Goal: Communication & Community: Participate in discussion

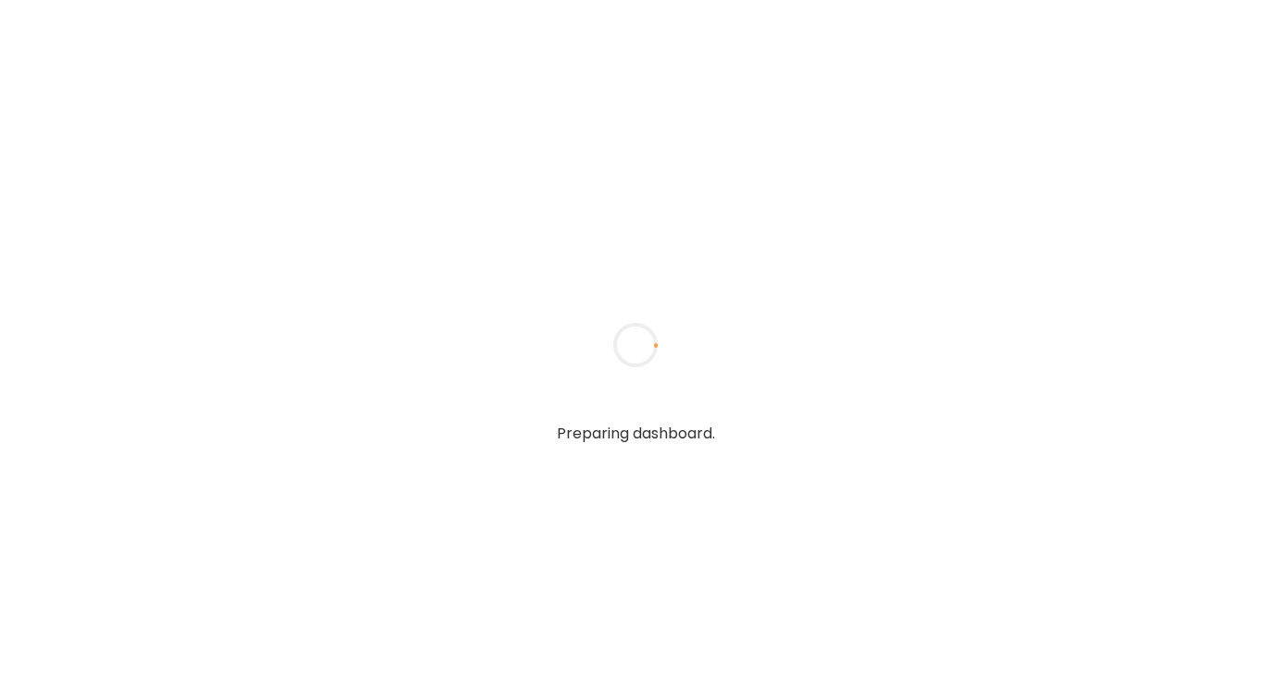
type textarea "**********"
type input "**********"
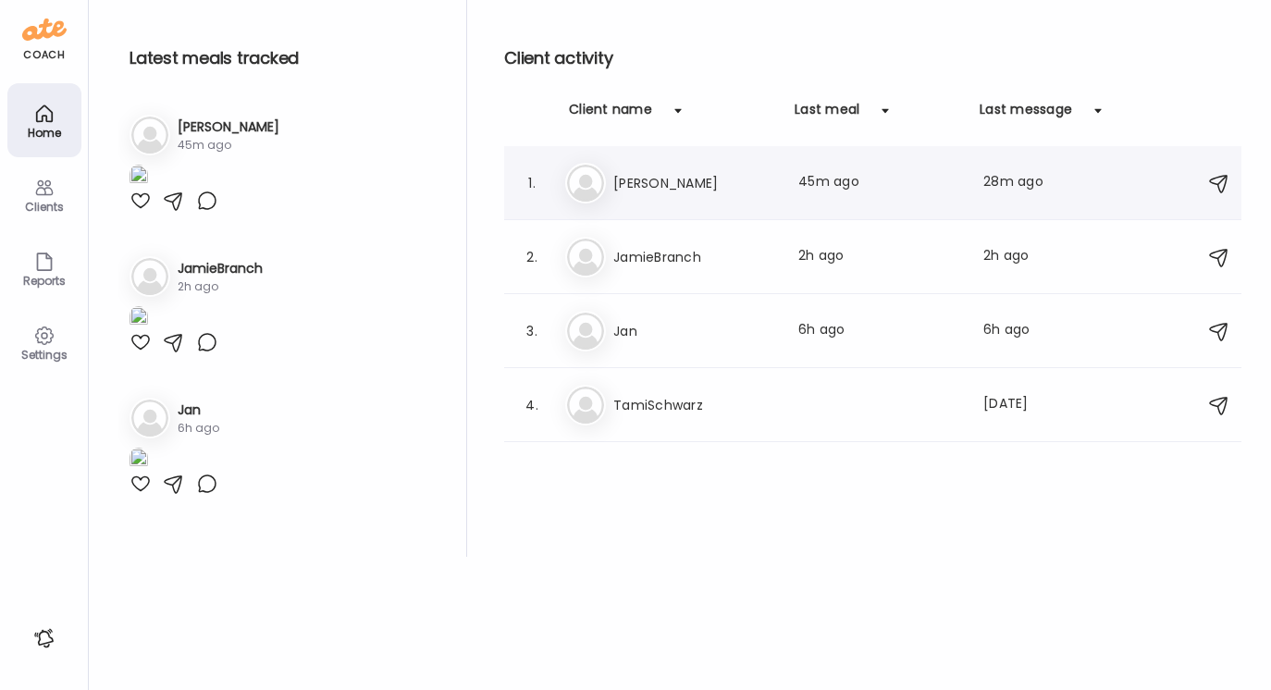
click at [637, 180] on h3 "[PERSON_NAME]" at bounding box center [694, 183] width 163 height 22
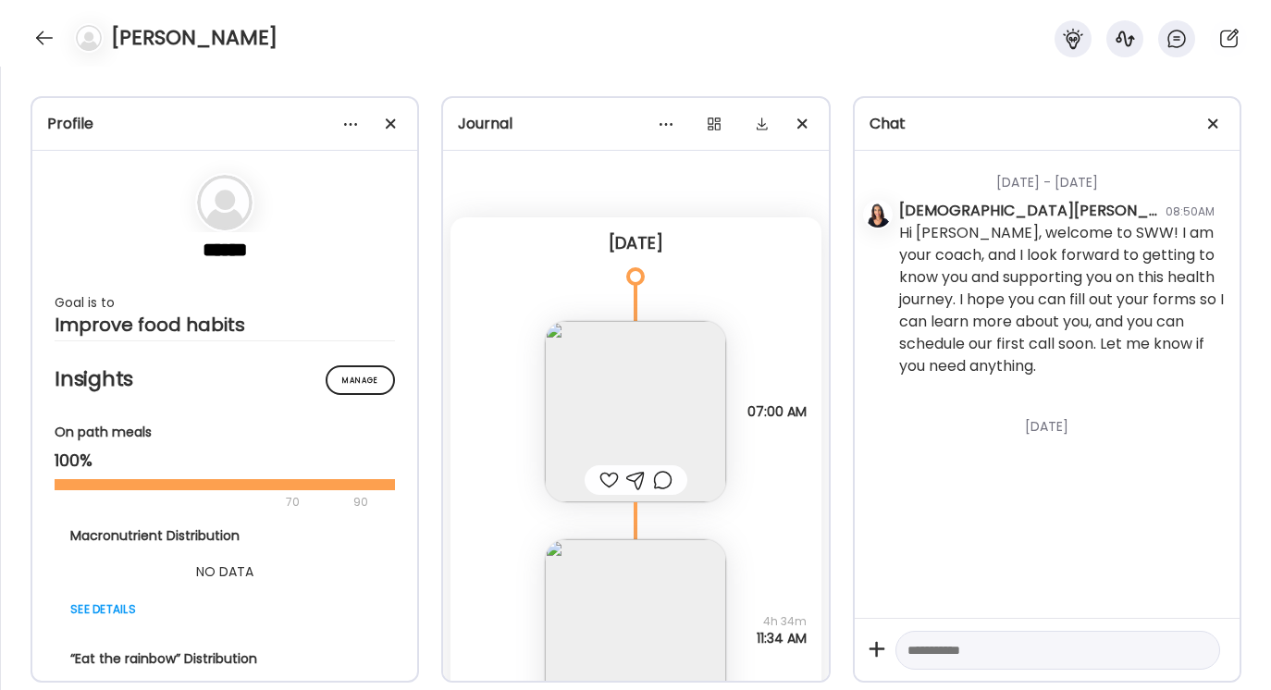
scroll to position [1479, 0]
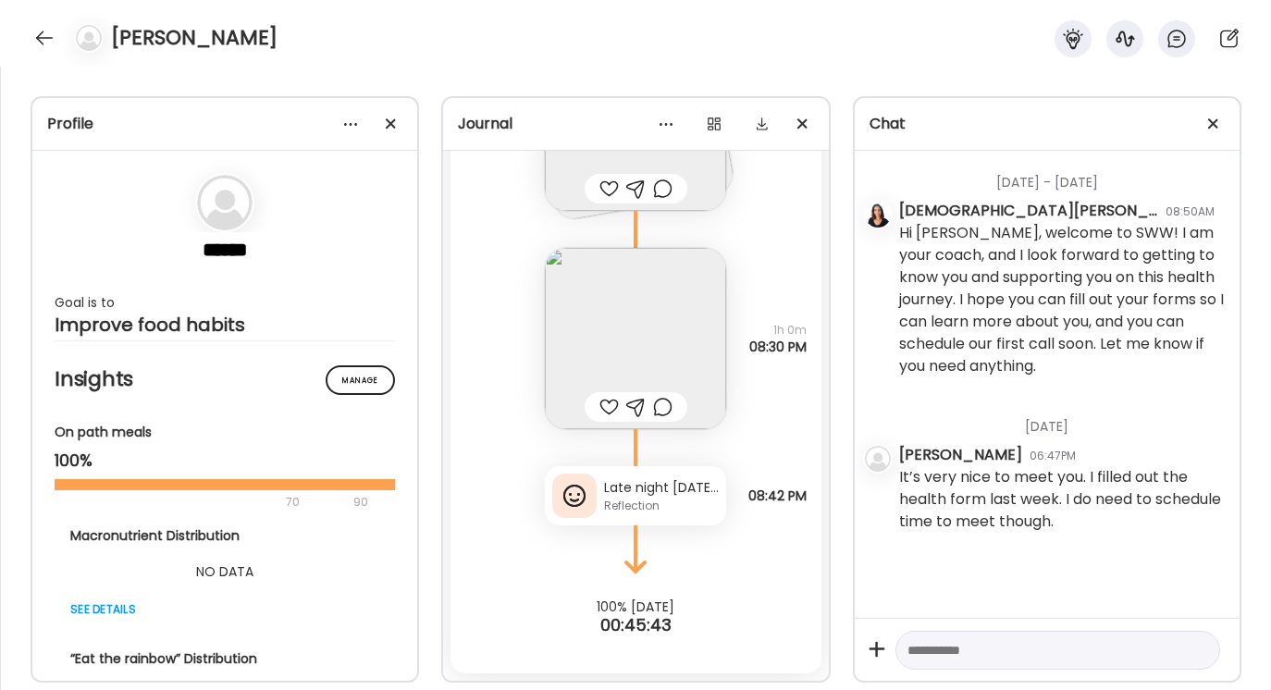
click at [686, 489] on div "Late night [DATE] meant I only have 6:30 sleep. Woke up tired, no breakfast and…" at bounding box center [661, 487] width 115 height 19
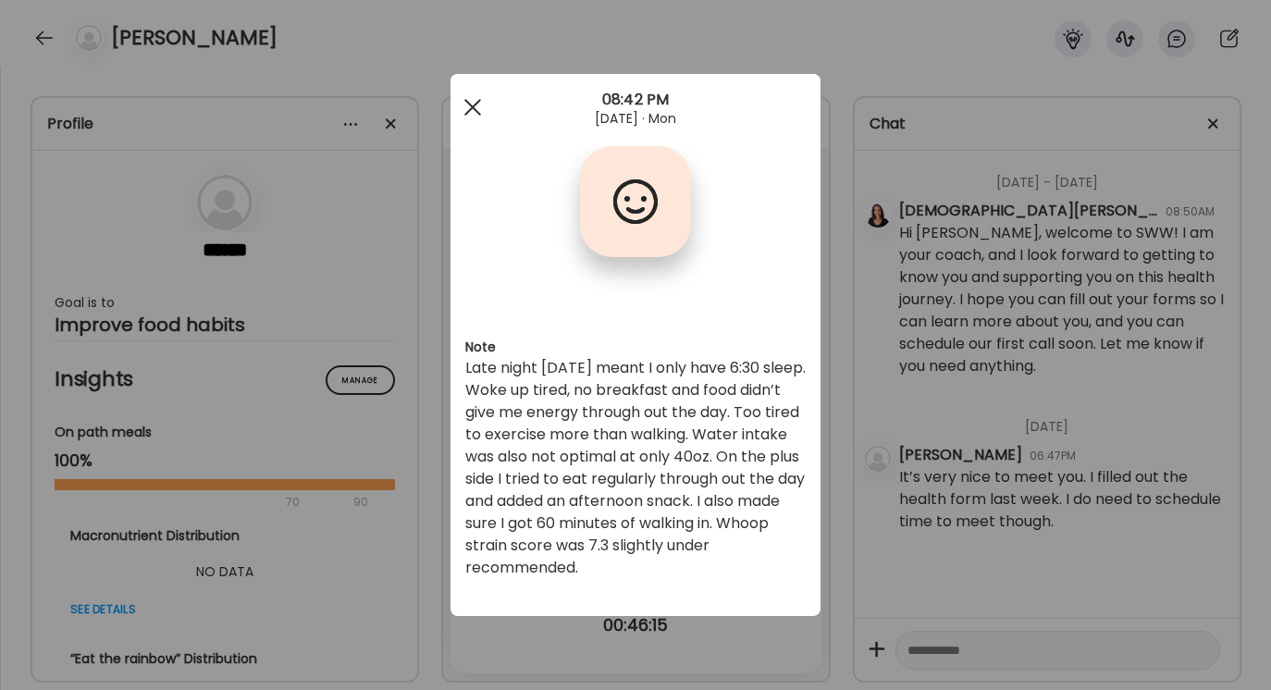
click at [469, 104] on span at bounding box center [472, 107] width 17 height 17
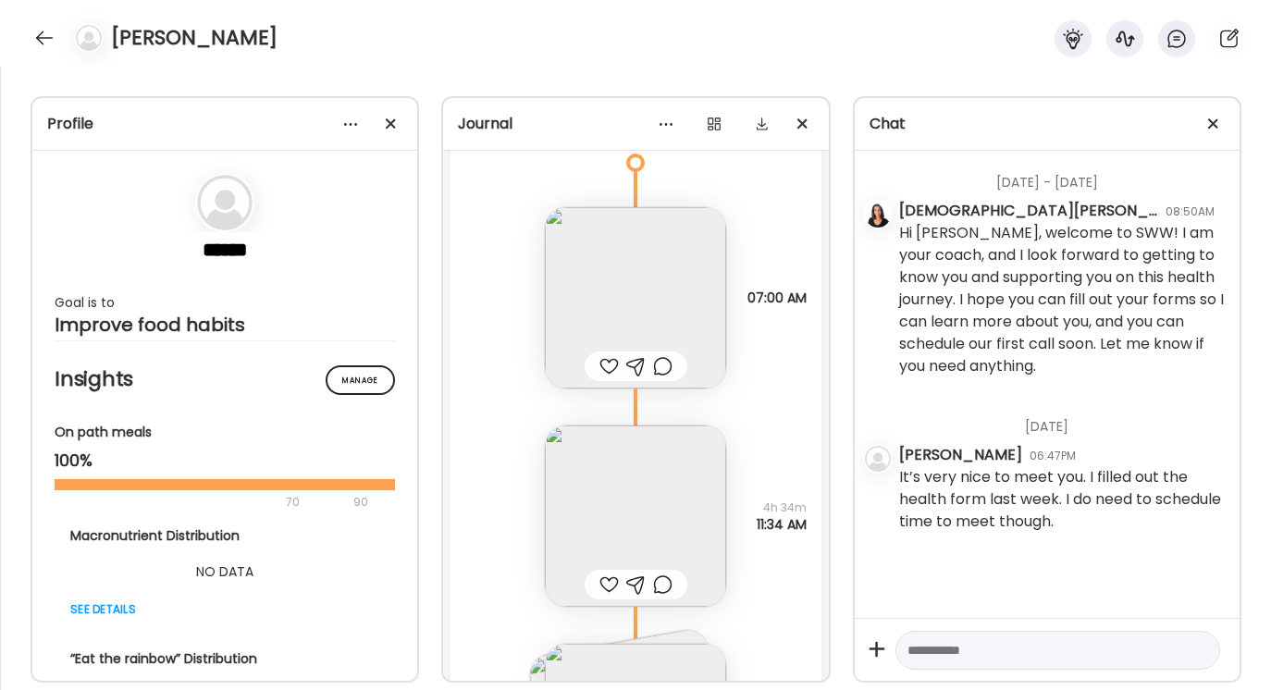
scroll to position [0, 0]
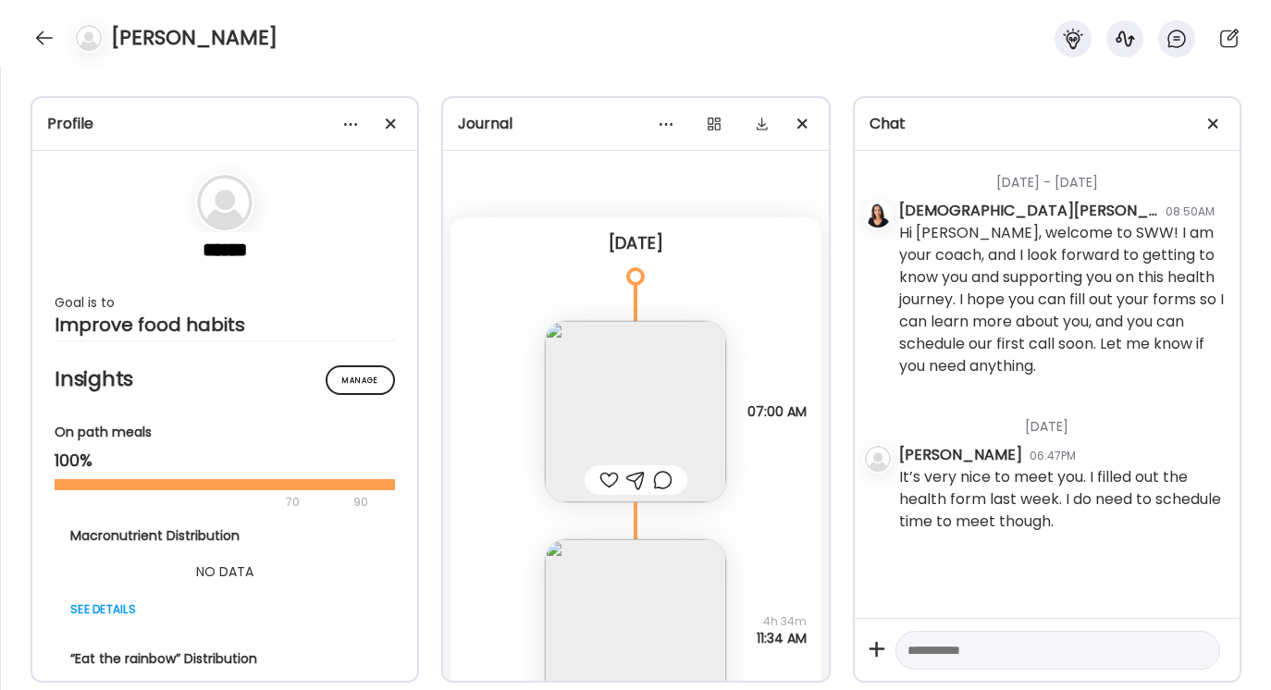
click at [624, 419] on img at bounding box center [635, 411] width 181 height 181
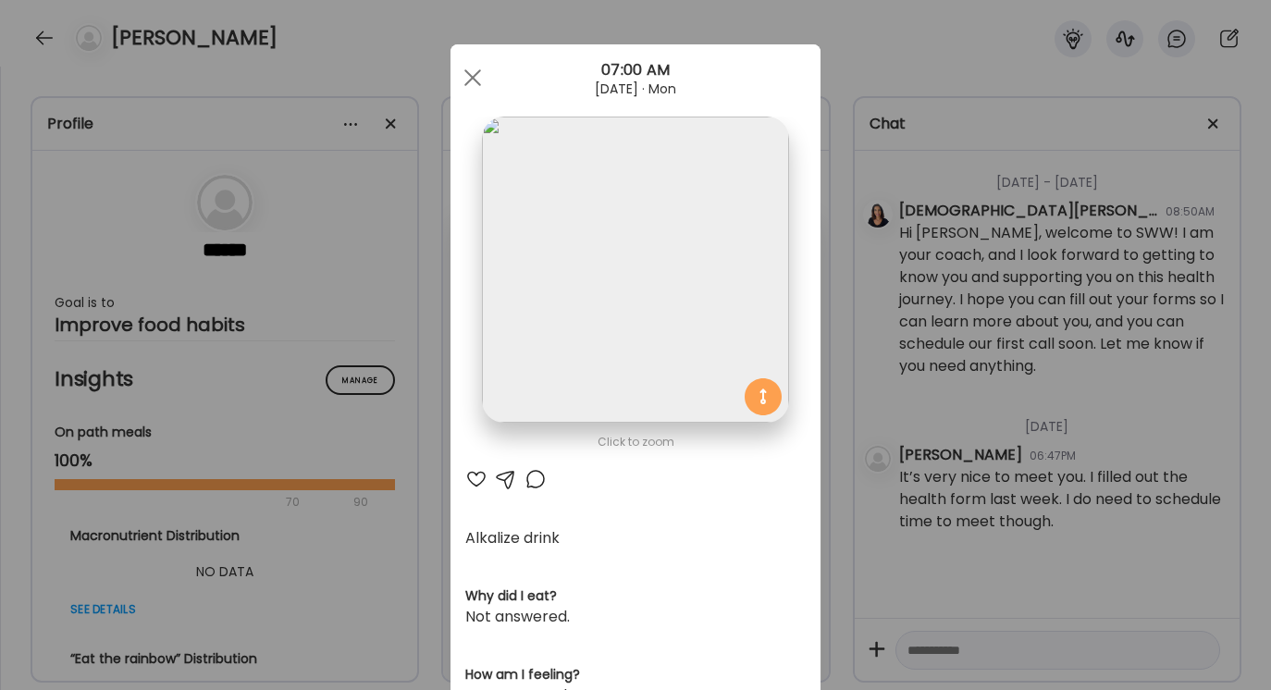
click at [506, 477] on div at bounding box center [506, 479] width 22 height 22
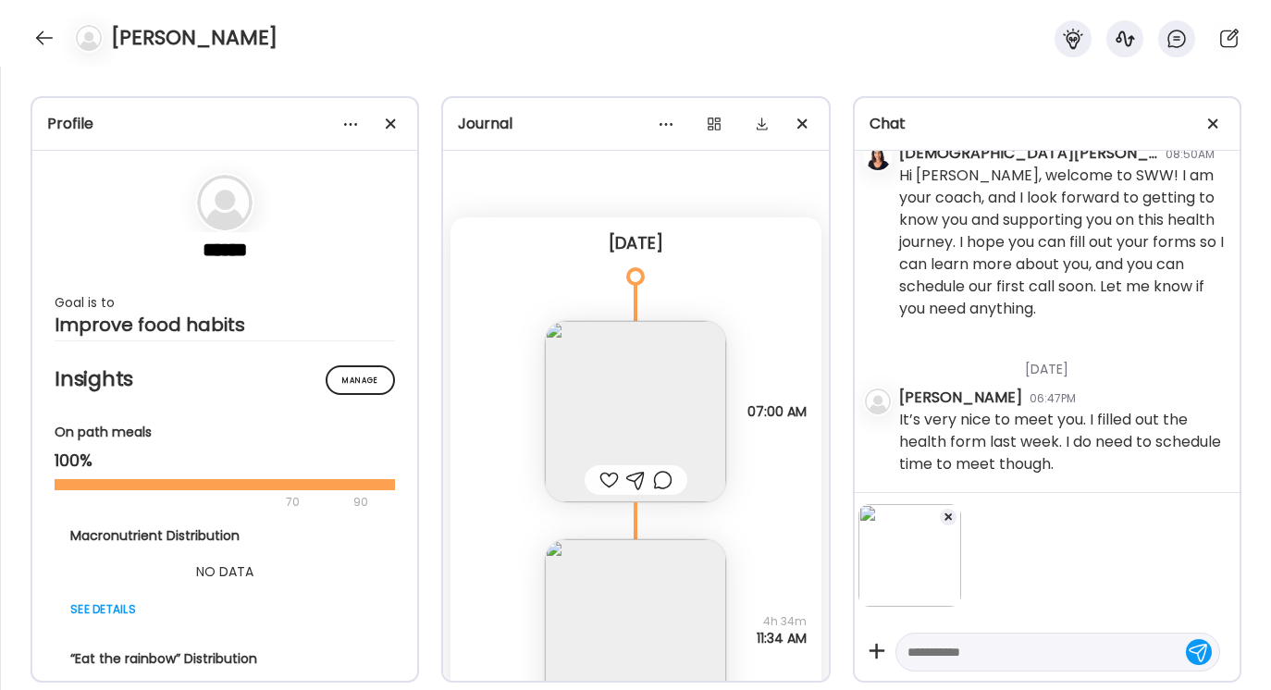
click at [923, 637] on div at bounding box center [1058, 652] width 325 height 39
click at [918, 654] on textarea at bounding box center [1041, 652] width 267 height 22
type textarea "*"
type textarea "*****"
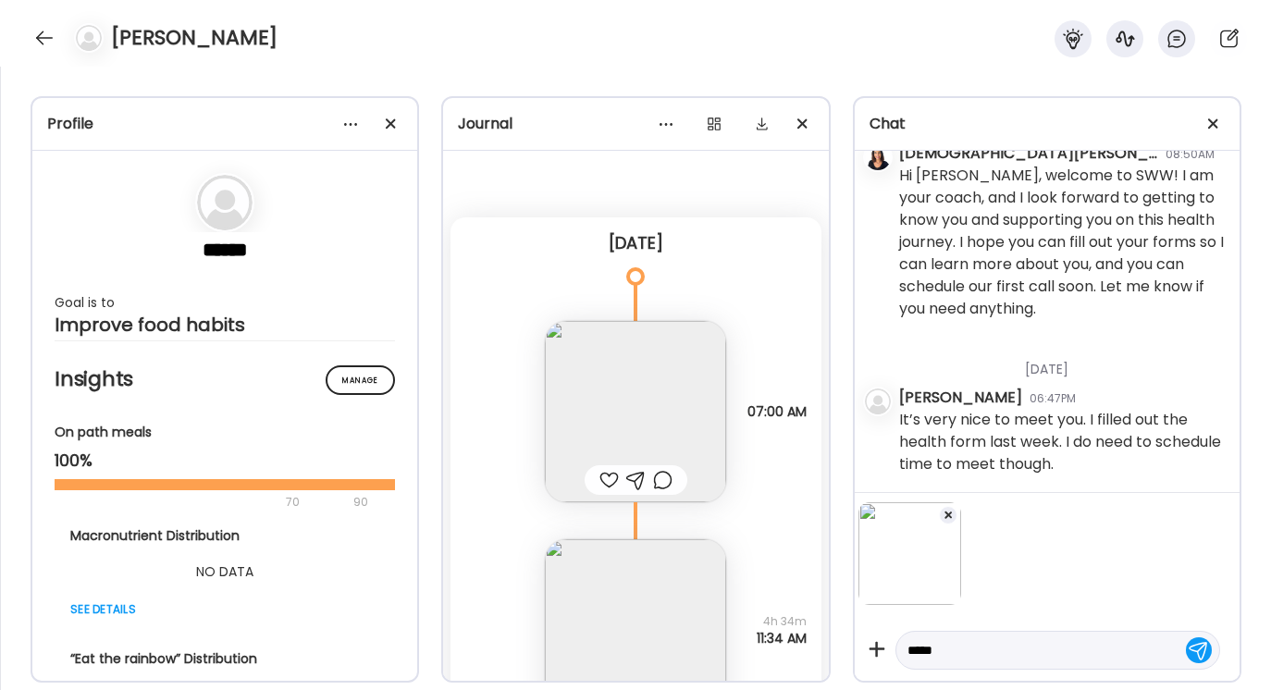
click at [1202, 649] on div at bounding box center [1199, 650] width 26 height 26
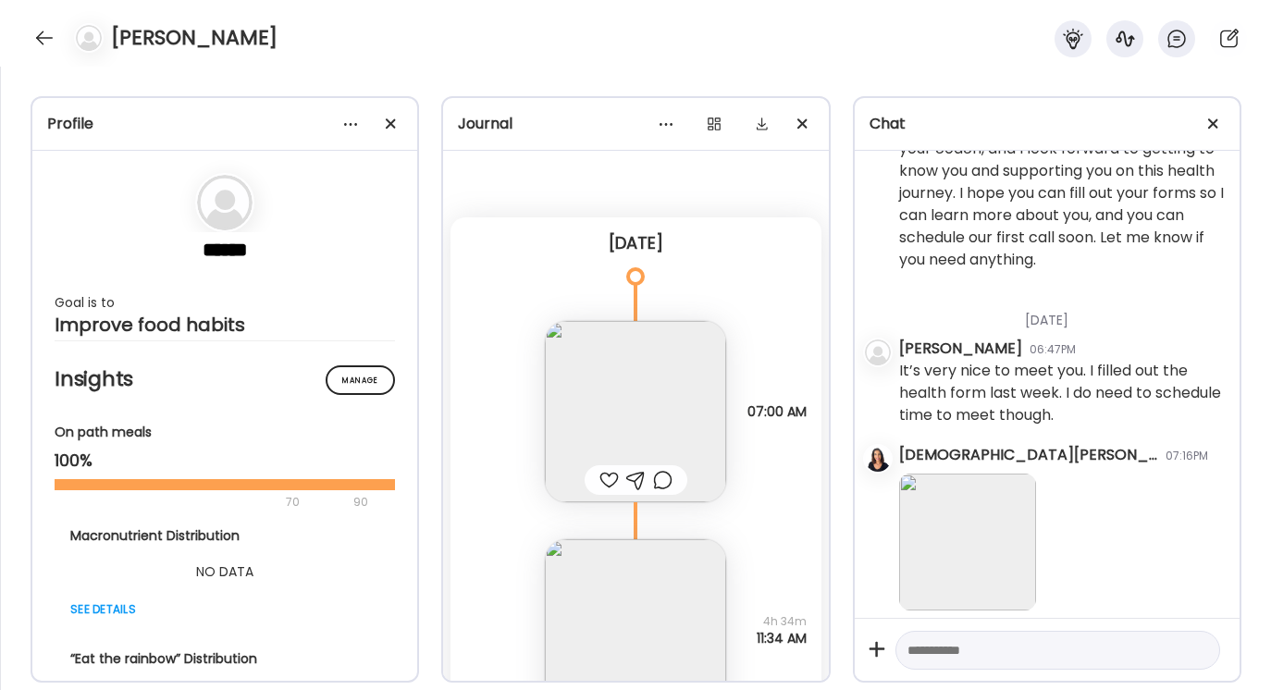
scroll to position [149, 0]
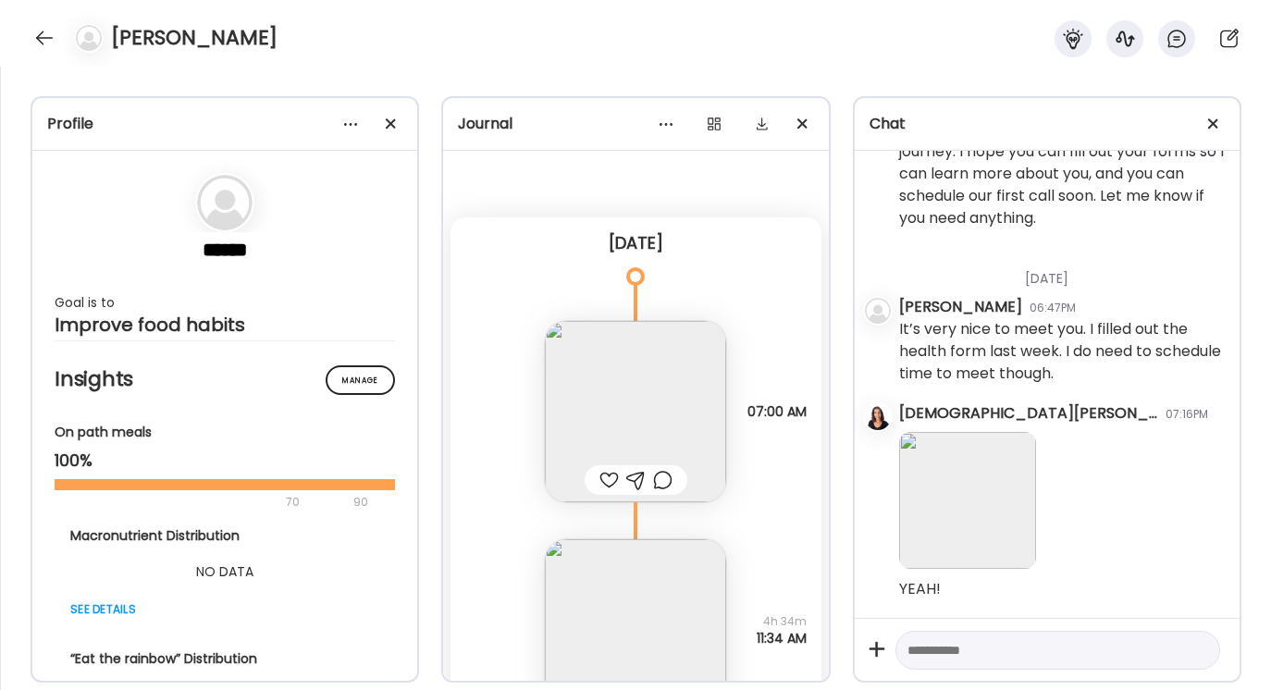
click at [648, 623] on img at bounding box center [635, 629] width 181 height 181
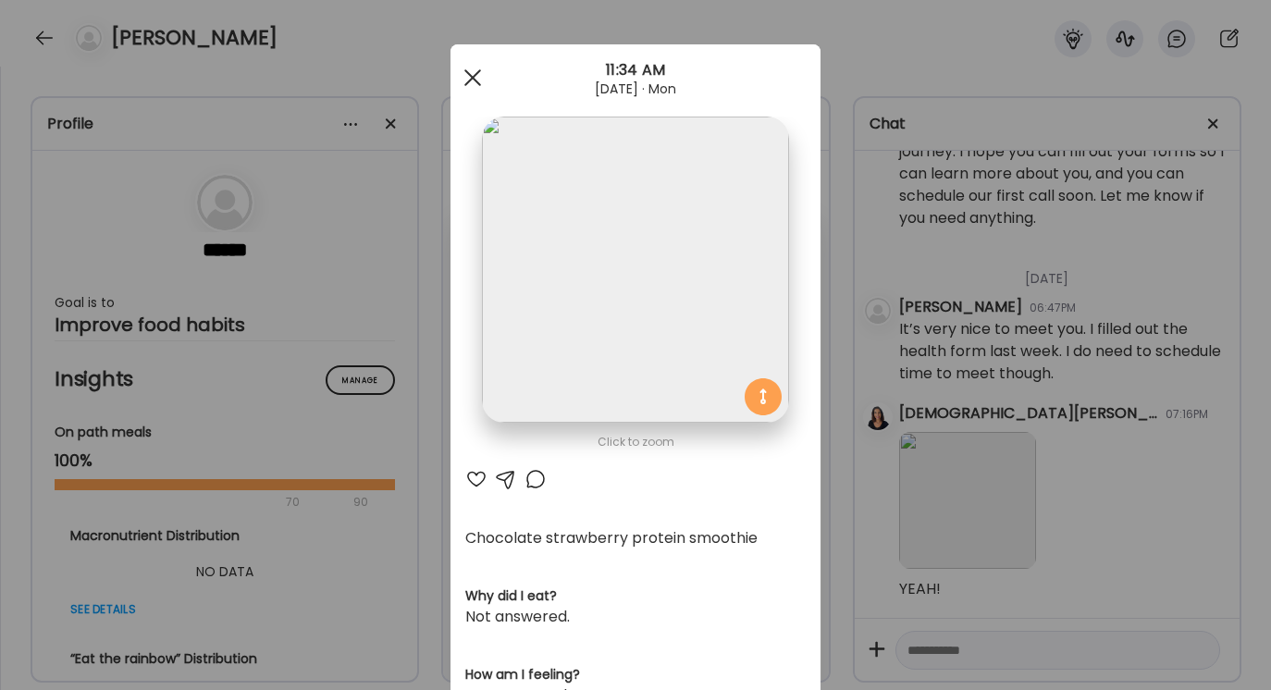
click at [472, 76] on span at bounding box center [472, 77] width 17 height 17
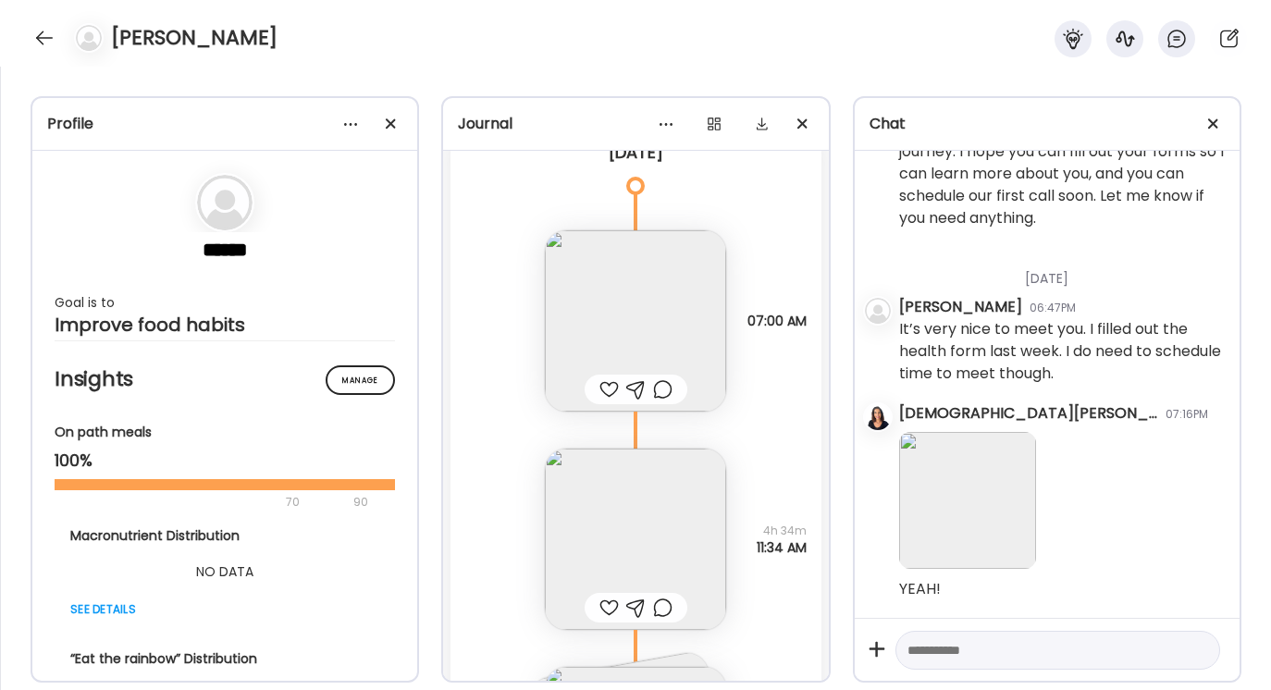
scroll to position [116, 0]
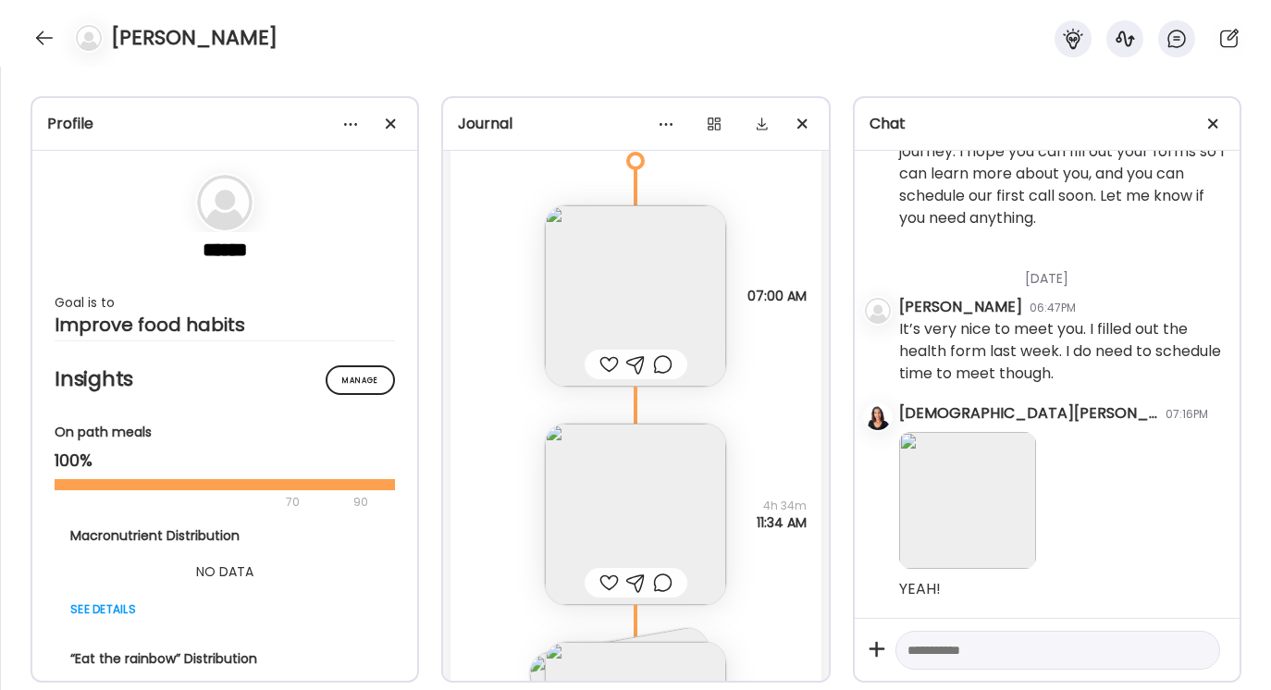
click at [635, 516] on img at bounding box center [635, 514] width 181 height 181
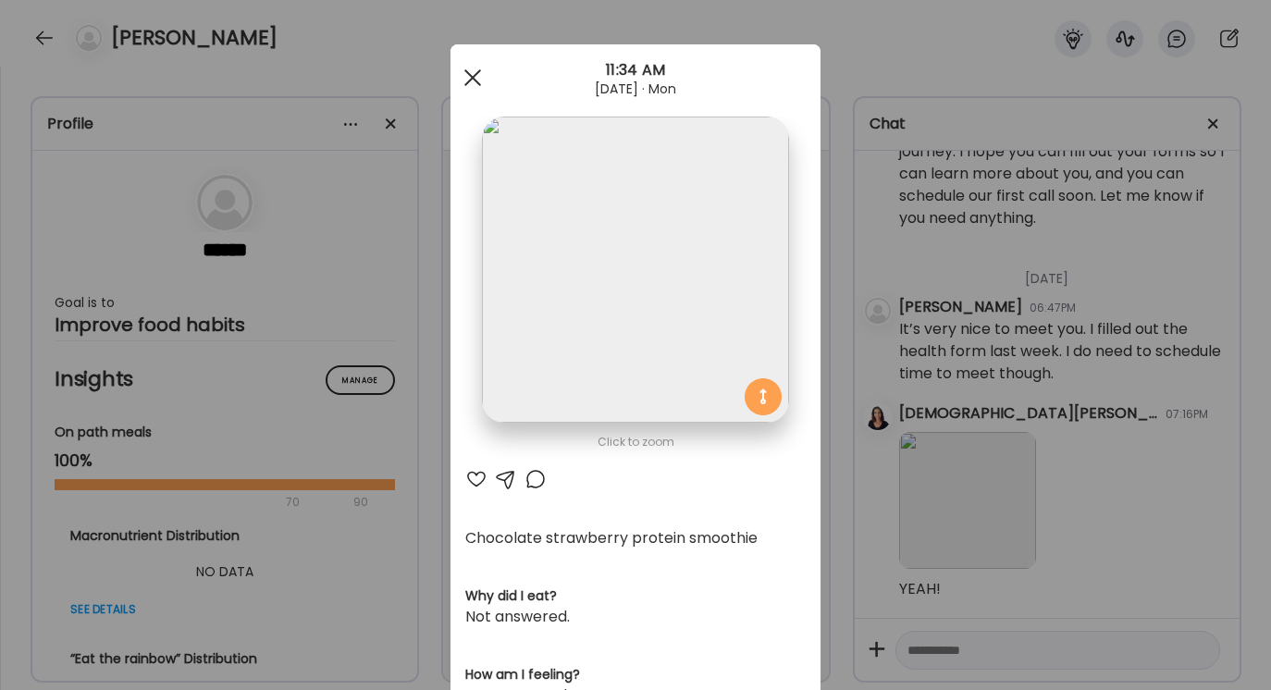
click at [476, 78] on div at bounding box center [472, 77] width 37 height 37
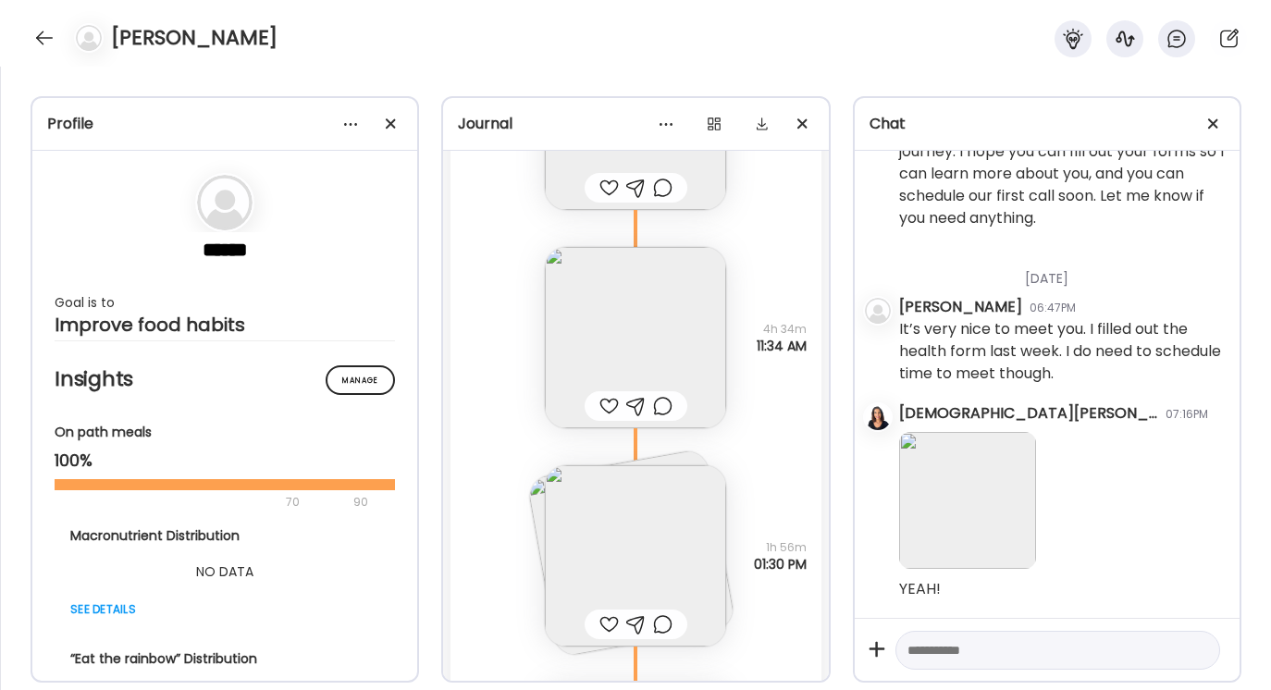
scroll to position [316, 0]
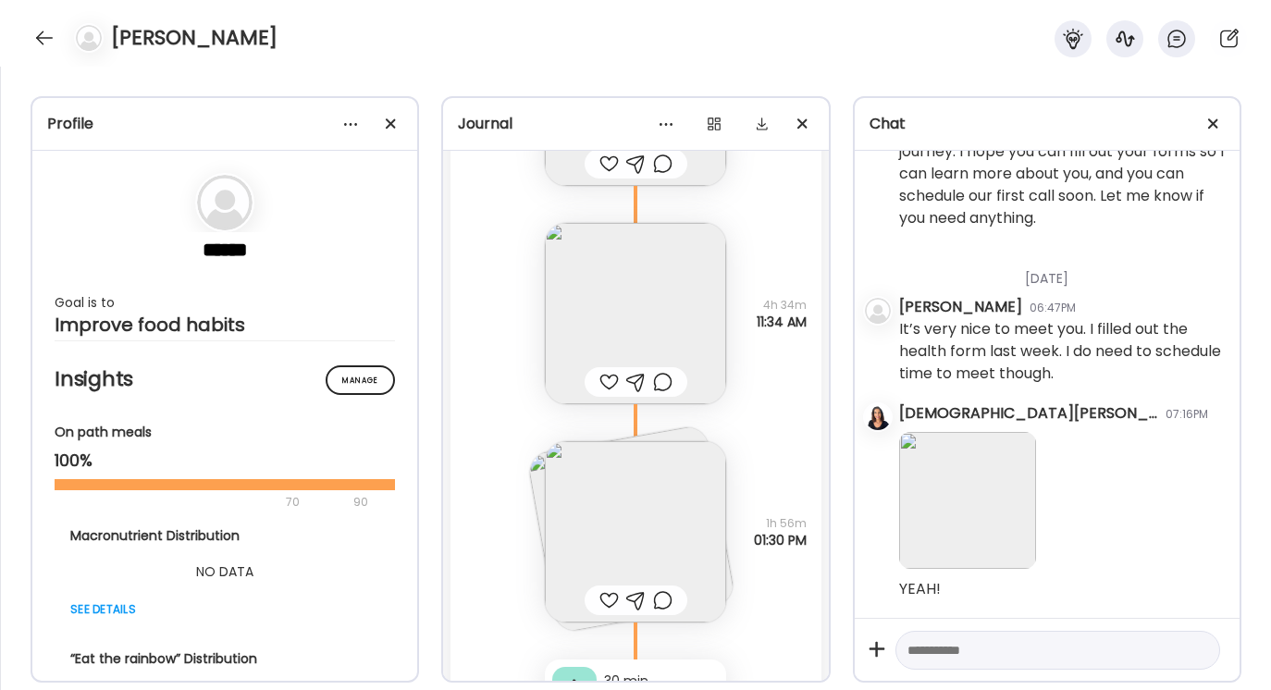
click at [647, 485] on img at bounding box center [635, 531] width 181 height 181
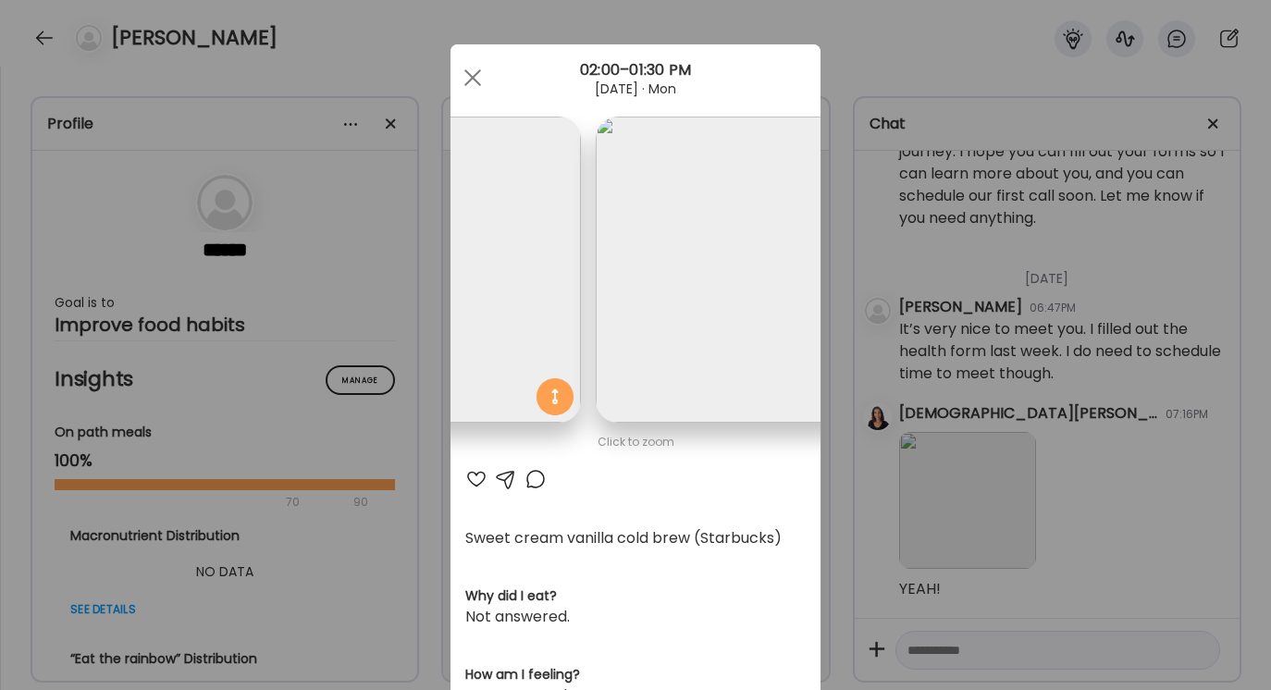
scroll to position [0, 302]
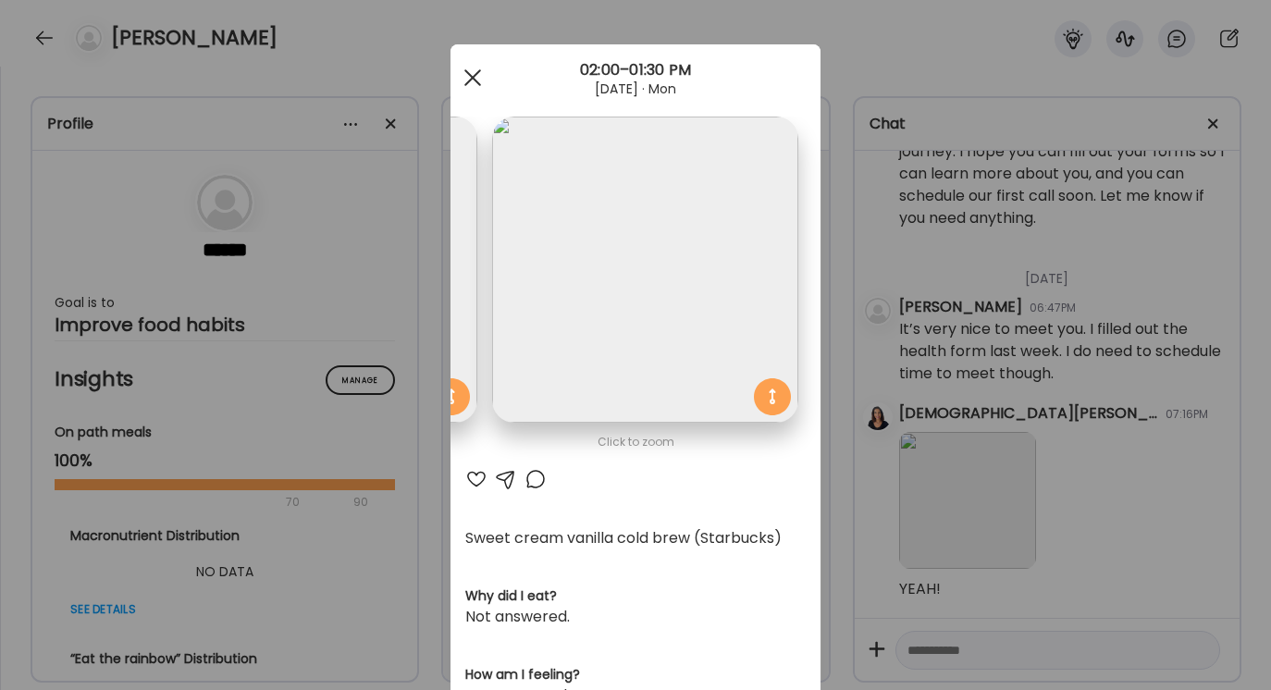
click at [470, 80] on span at bounding box center [472, 77] width 17 height 17
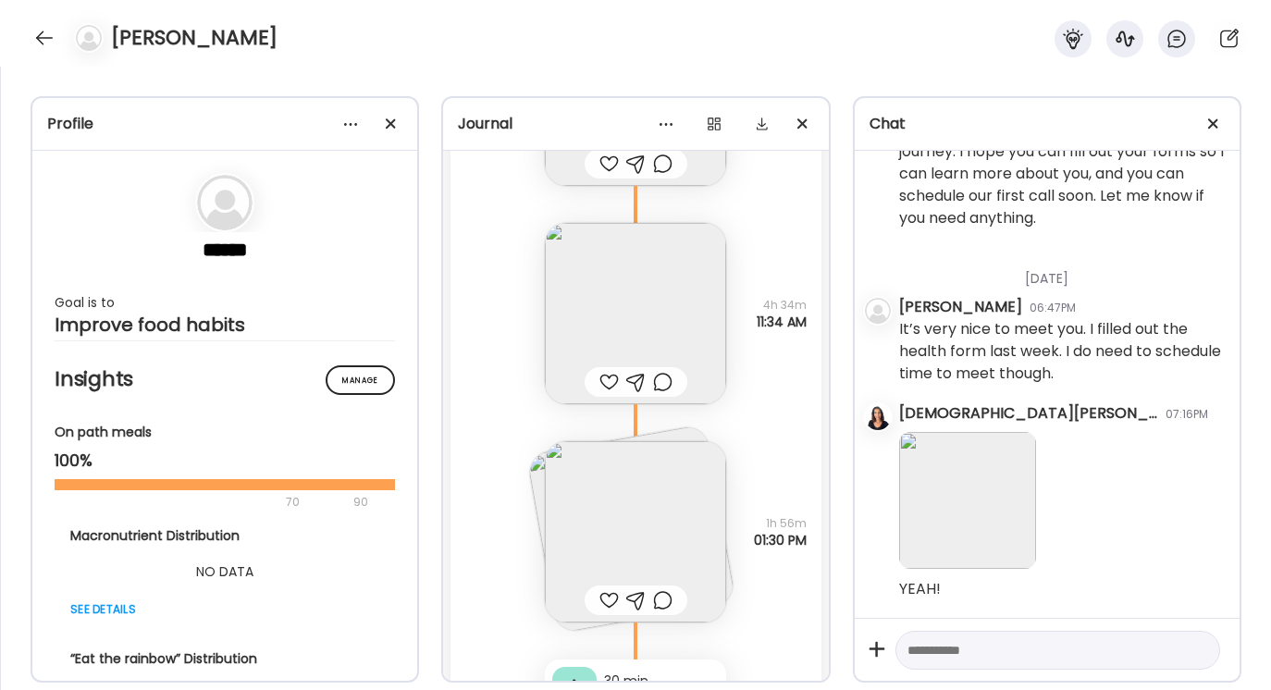
scroll to position [401, 0]
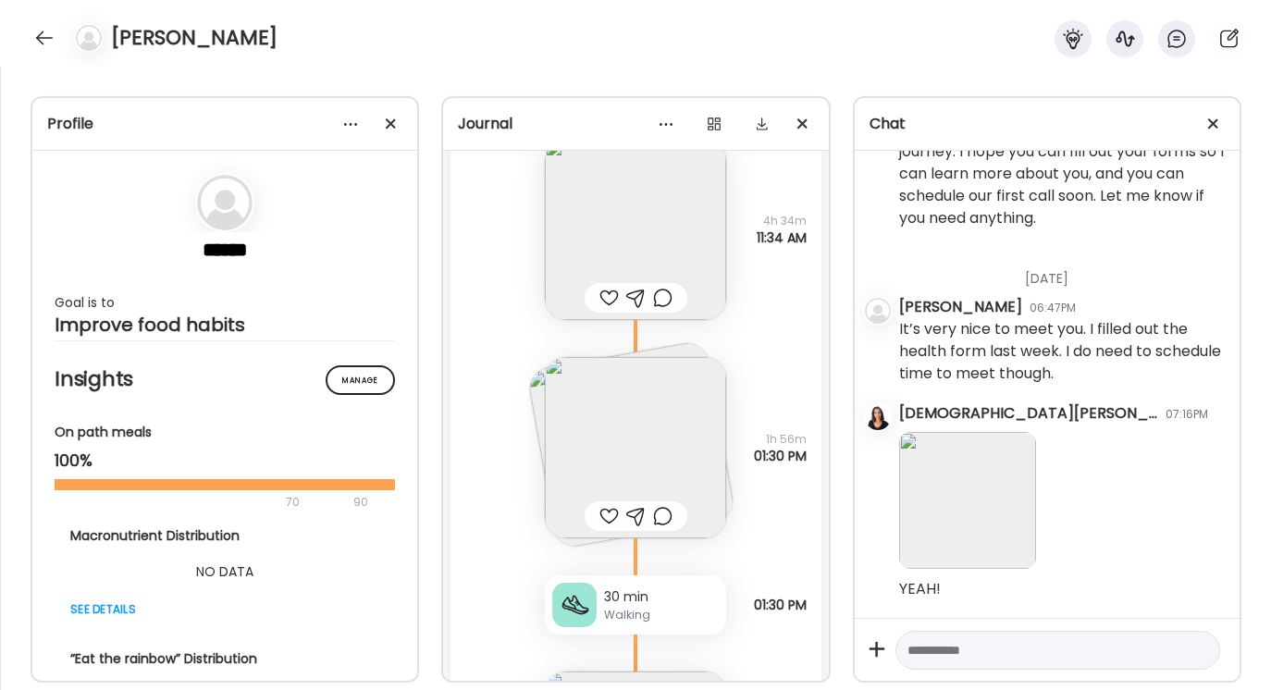
click at [649, 452] on img at bounding box center [635, 447] width 181 height 181
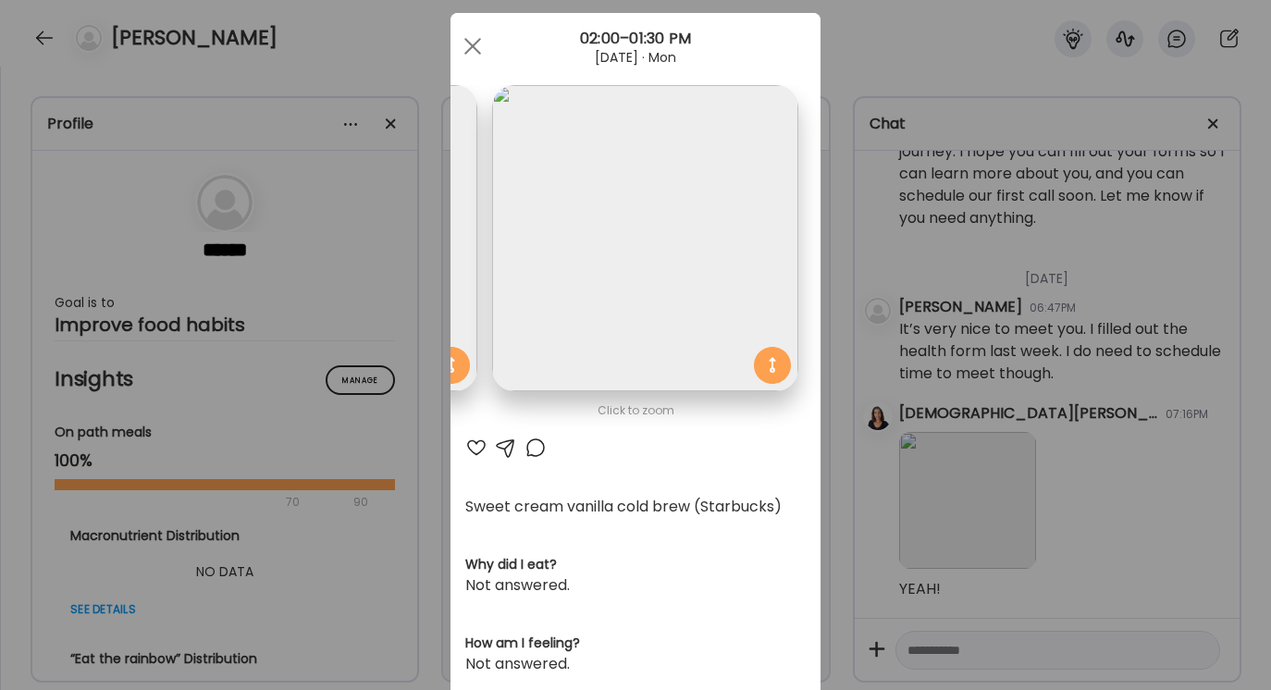
scroll to position [0, 0]
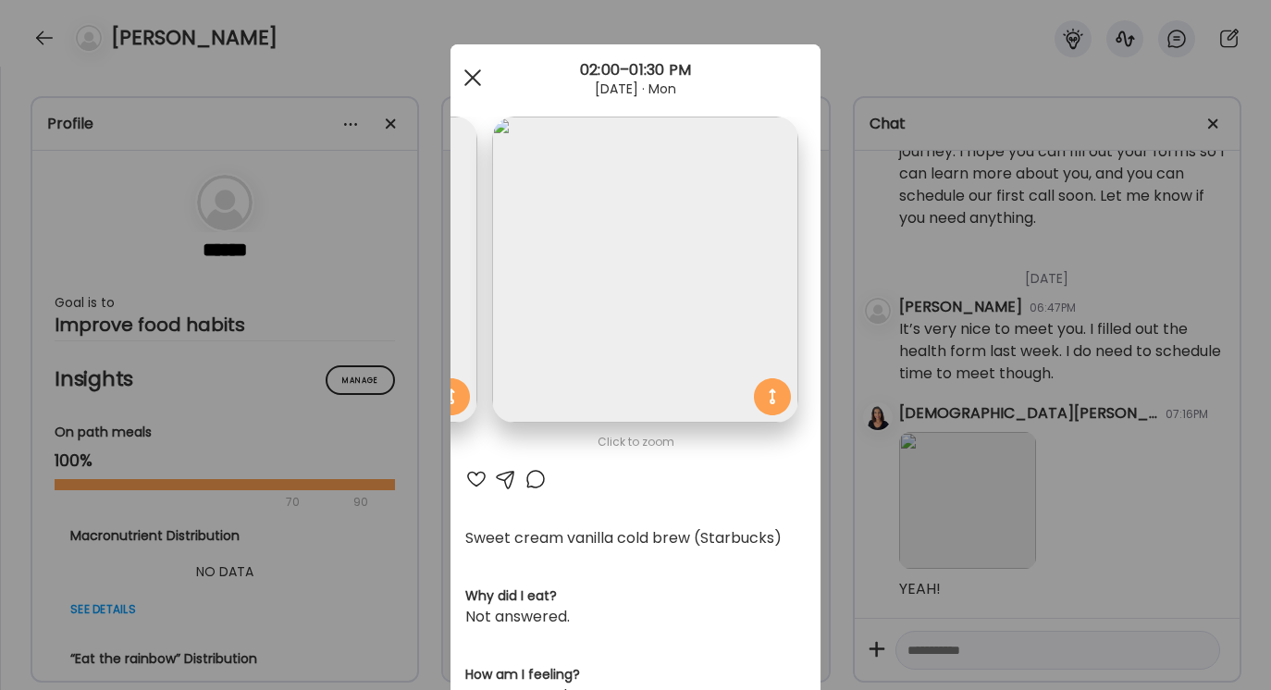
click at [477, 77] on div at bounding box center [472, 77] width 37 height 37
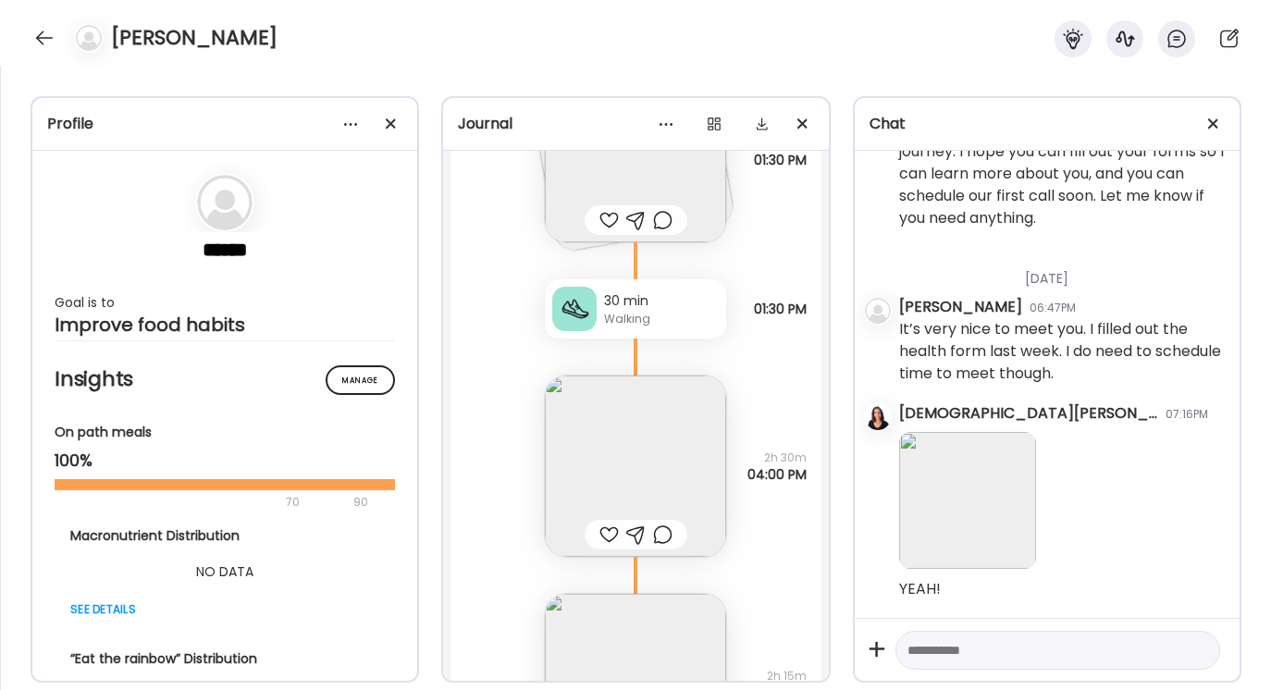
scroll to position [702, 0]
click at [617, 449] on img at bounding box center [635, 460] width 181 height 181
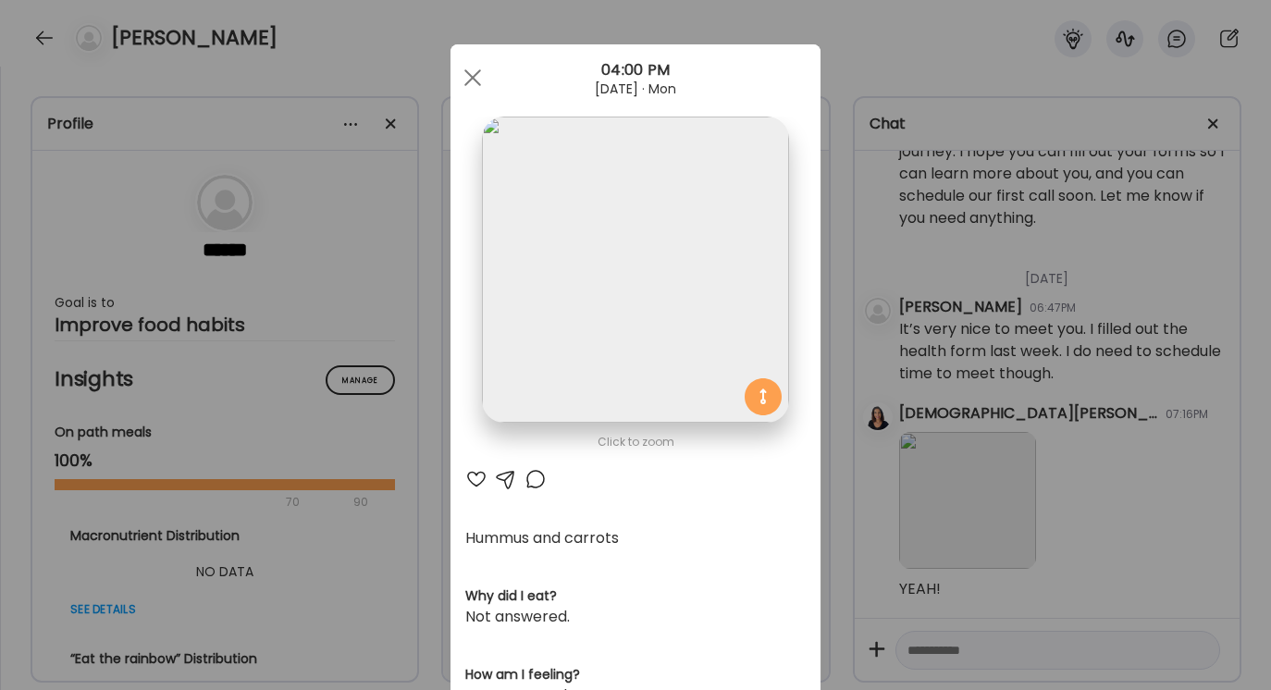
click at [501, 478] on div at bounding box center [506, 479] width 22 height 22
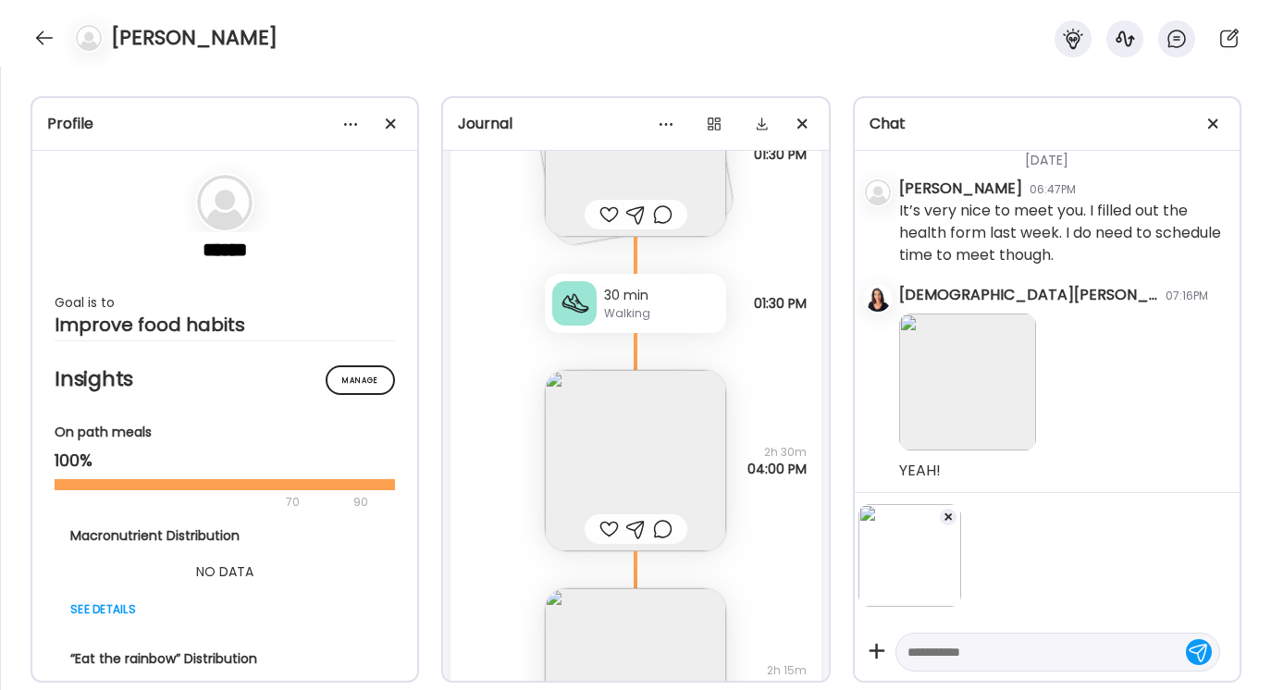
click at [911, 659] on textarea at bounding box center [1041, 652] width 267 height 22
type textarea "******"
click at [1190, 645] on div at bounding box center [1199, 650] width 26 height 26
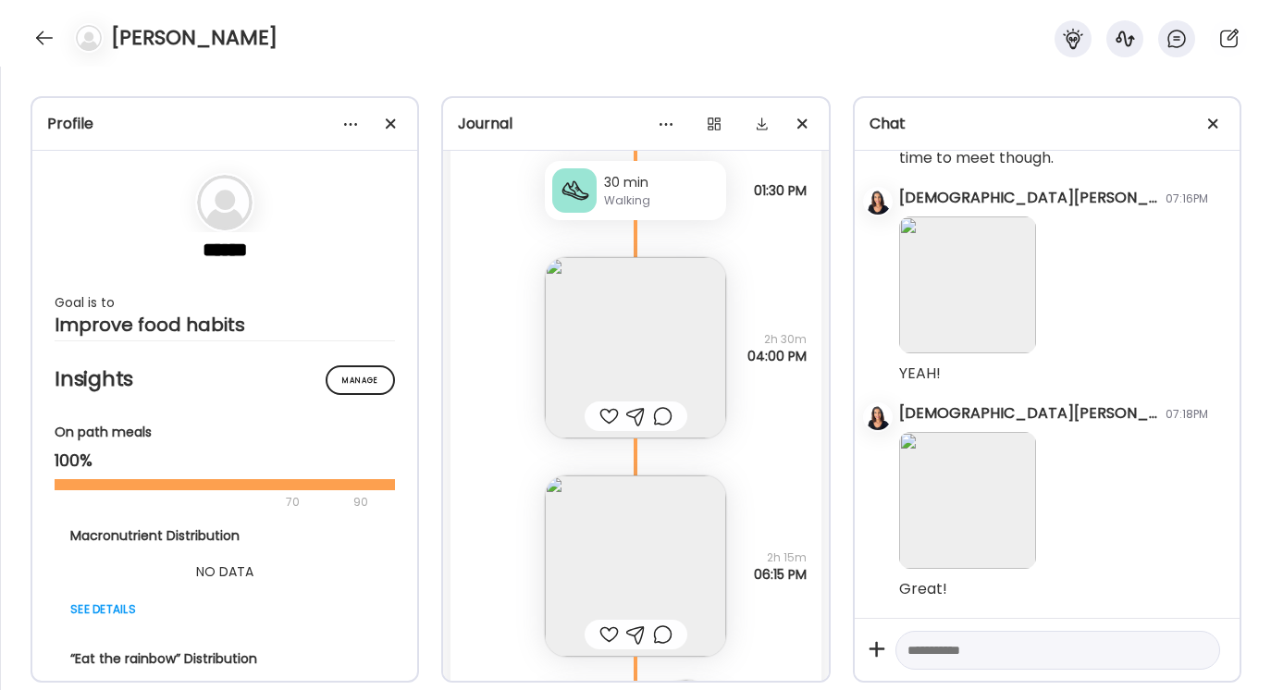
scroll to position [814, 0]
click at [645, 567] on img at bounding box center [635, 566] width 181 height 181
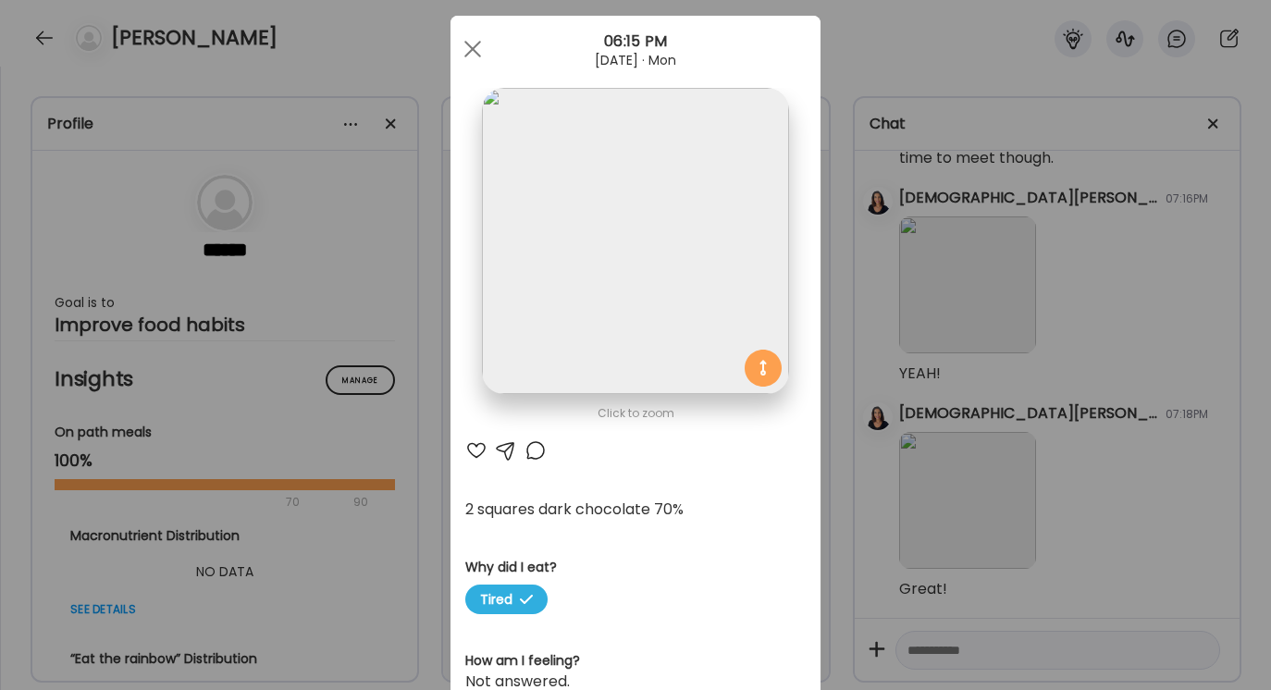
scroll to position [0, 0]
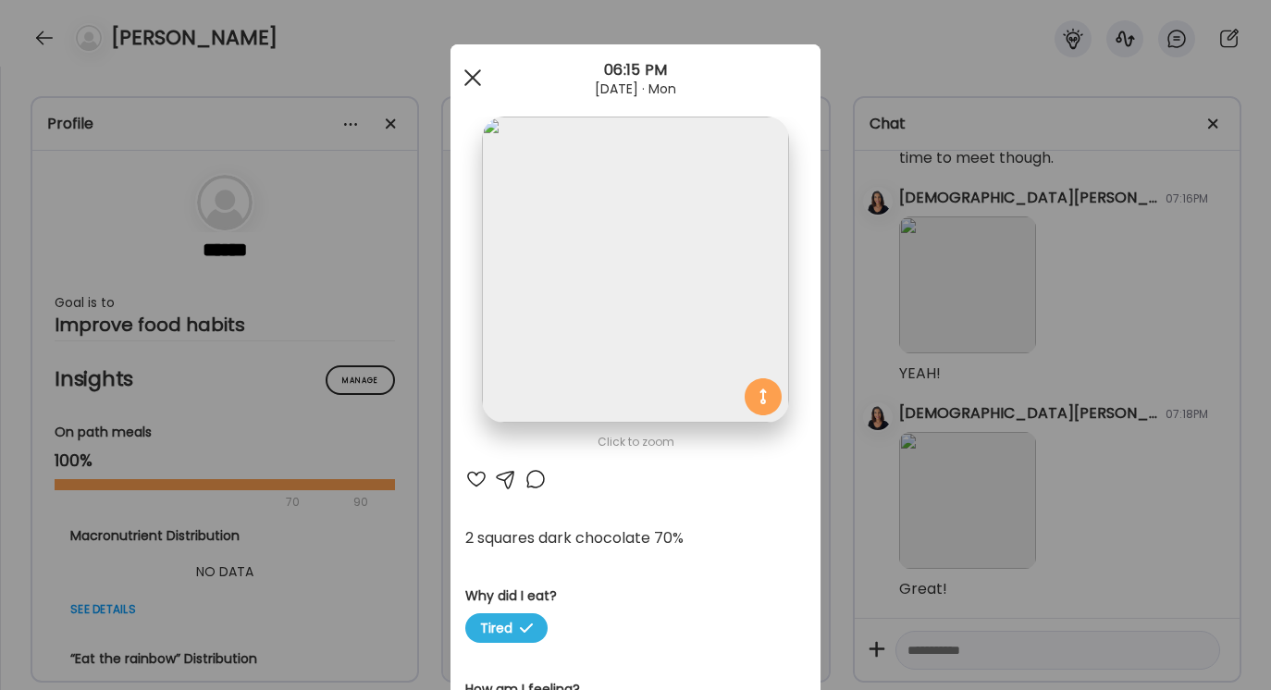
click at [470, 80] on span at bounding box center [472, 77] width 17 height 17
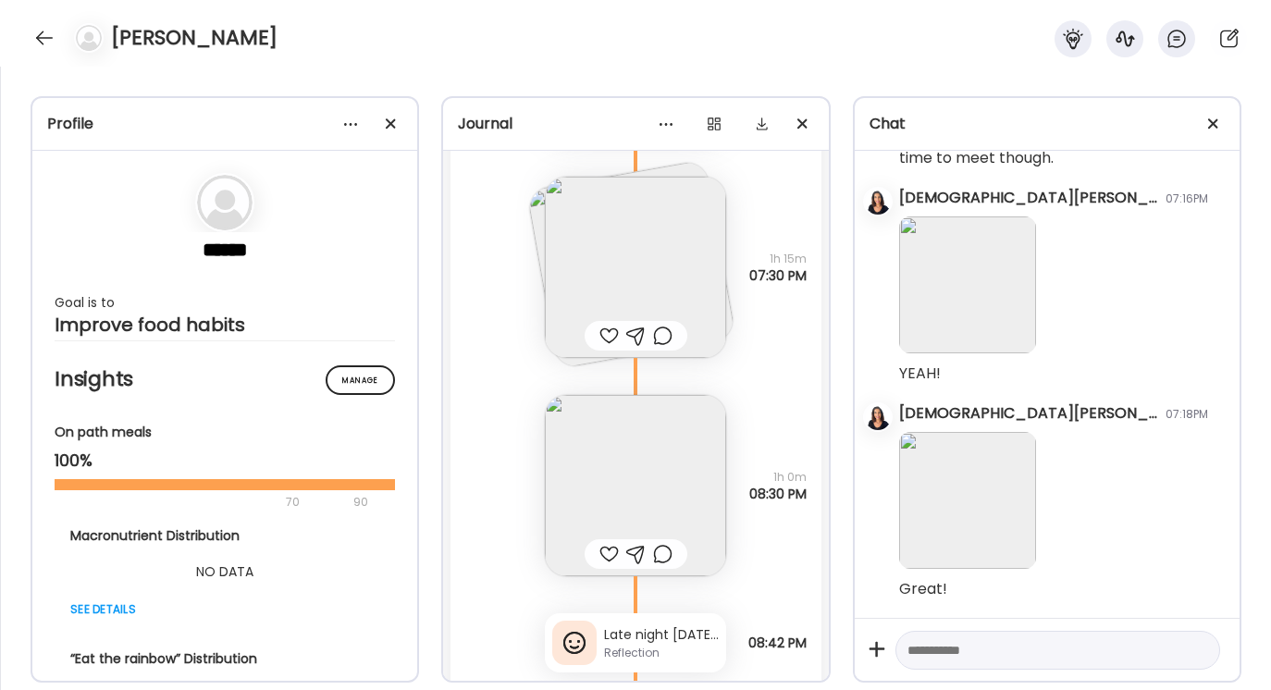
scroll to position [1333, 0]
click at [643, 238] on img at bounding box center [635, 266] width 181 height 181
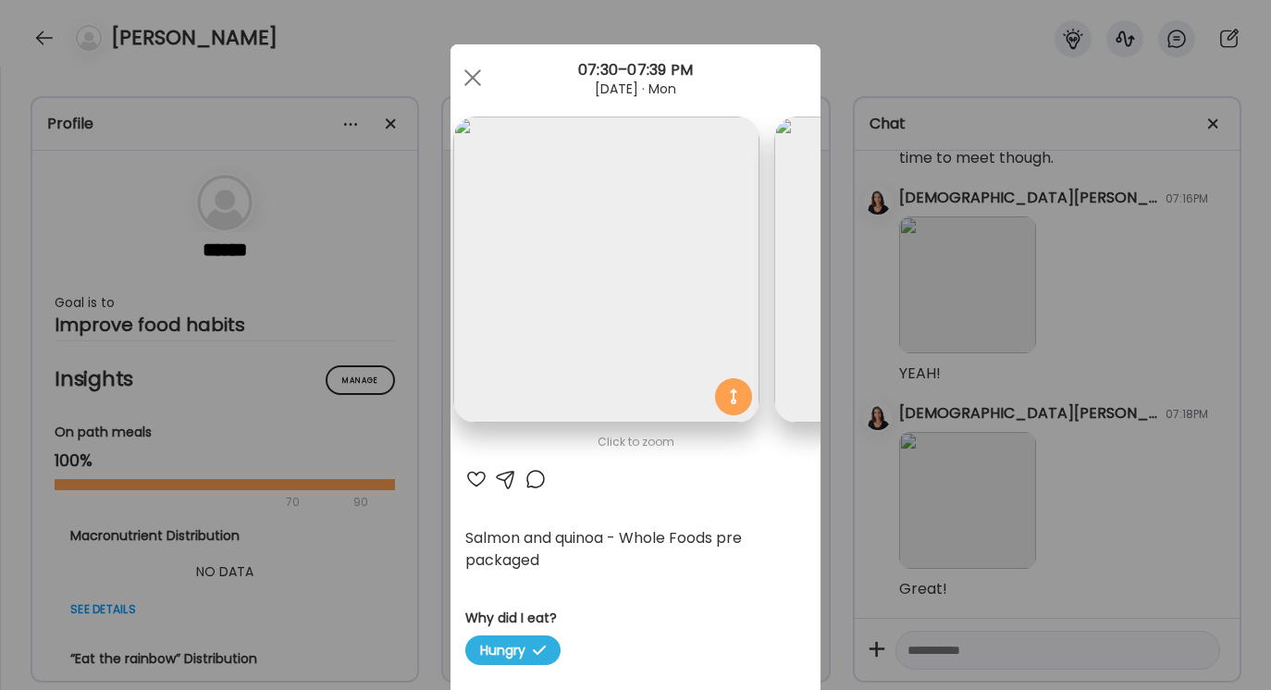
scroll to position [0, 0]
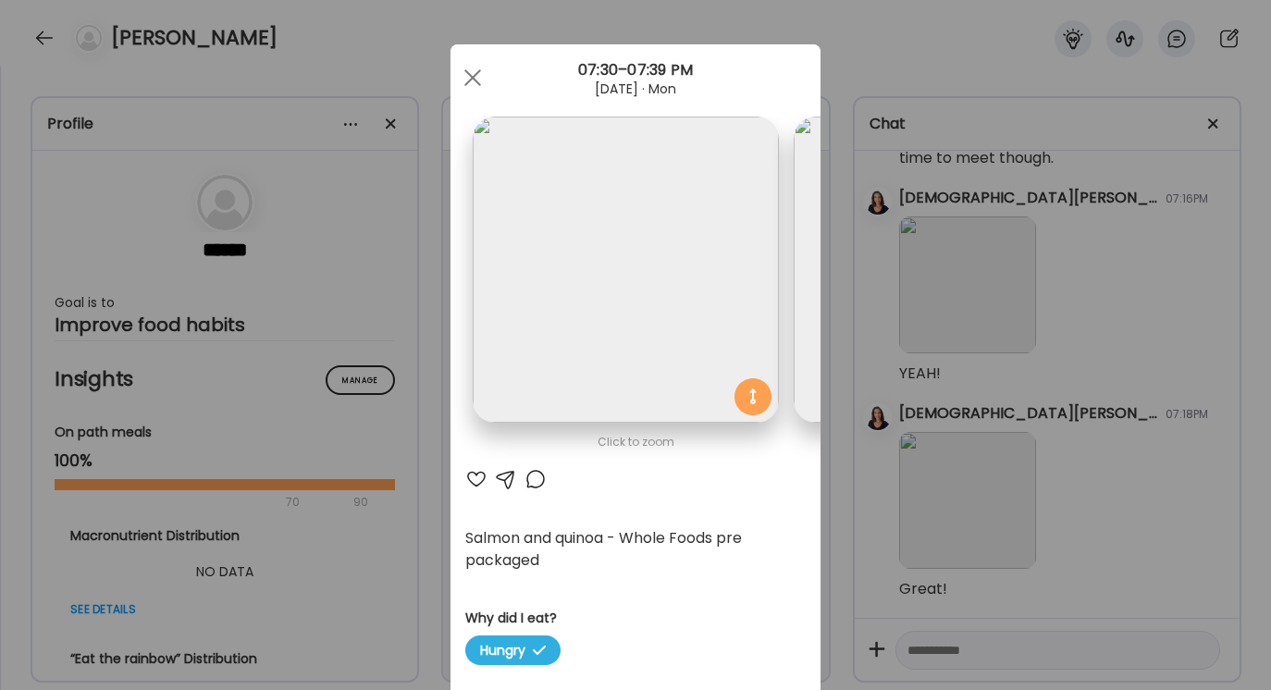
click at [503, 477] on div at bounding box center [506, 479] width 22 height 22
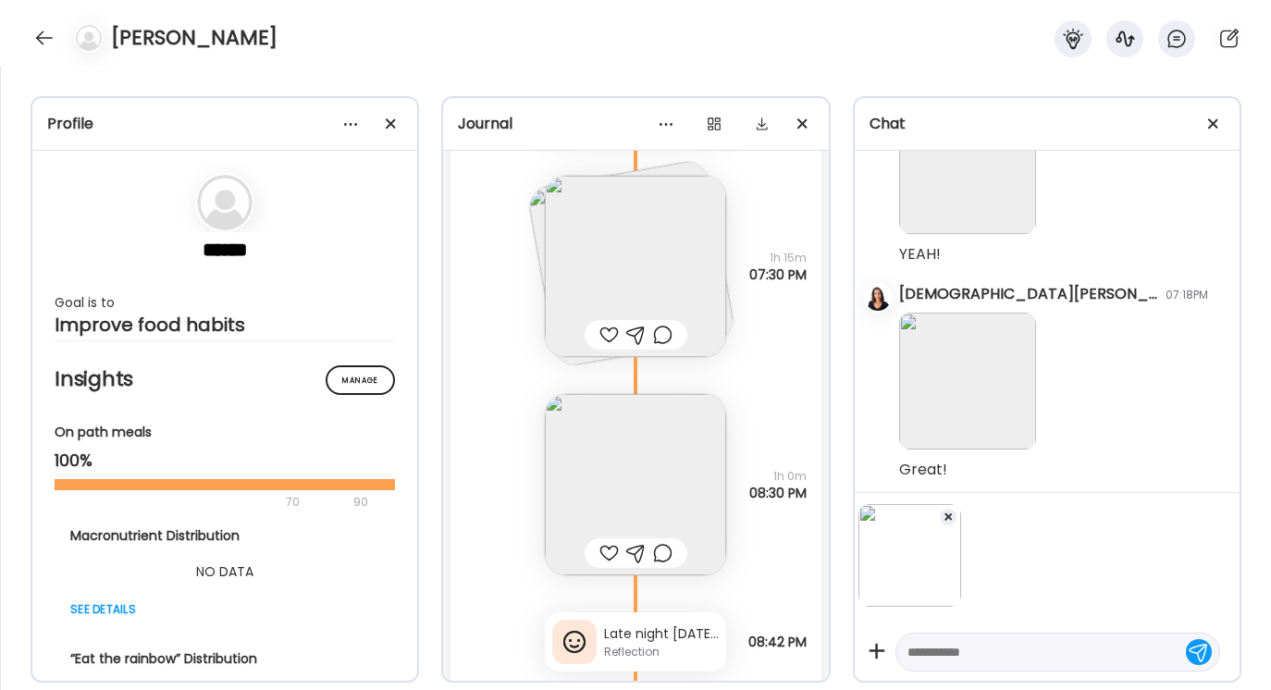
click at [913, 647] on textarea at bounding box center [1041, 652] width 267 height 22
type textarea "**********"
click at [1196, 649] on div at bounding box center [1199, 650] width 26 height 26
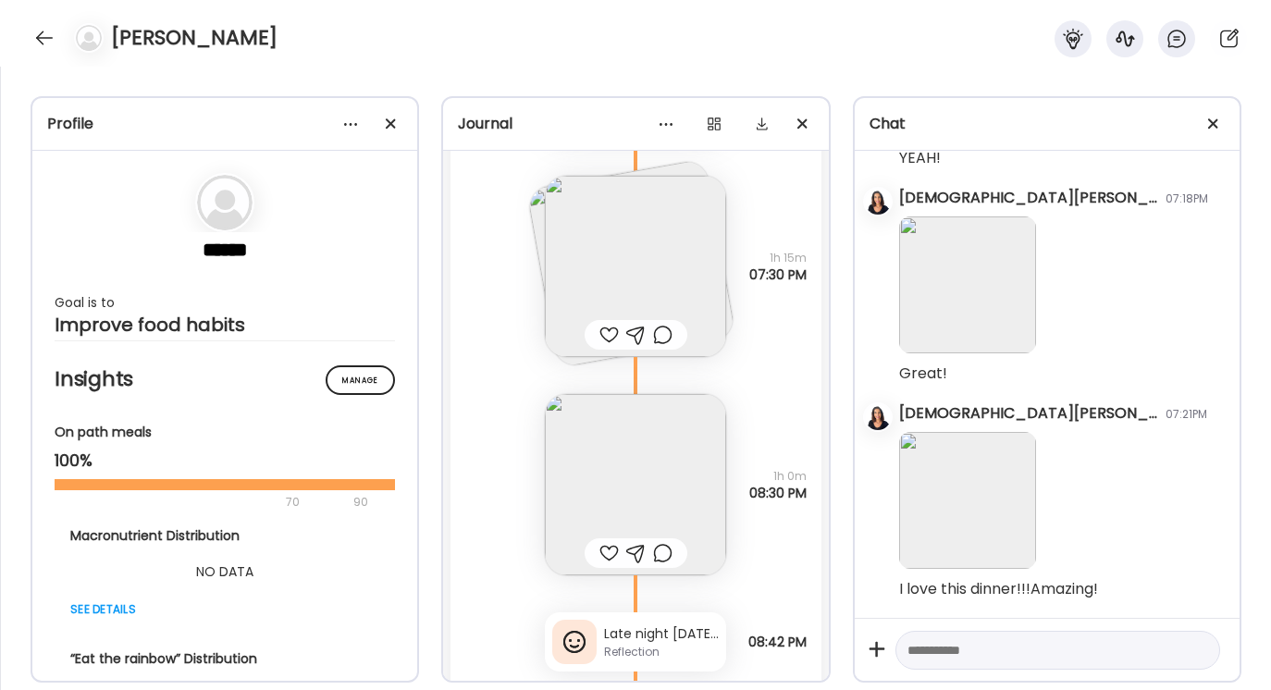
scroll to position [1479, 0]
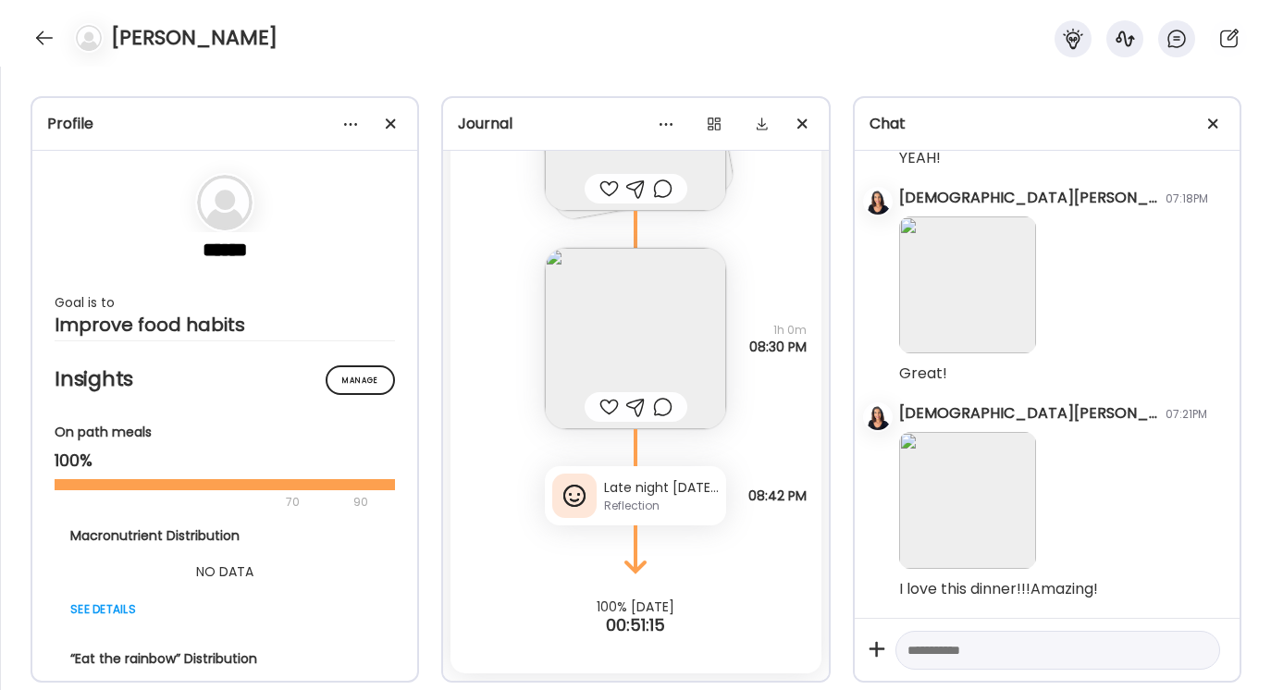
click at [637, 493] on div "Late night [DATE] meant I only have 6:30 sleep. Woke up tired, no breakfast and…" at bounding box center [661, 487] width 115 height 19
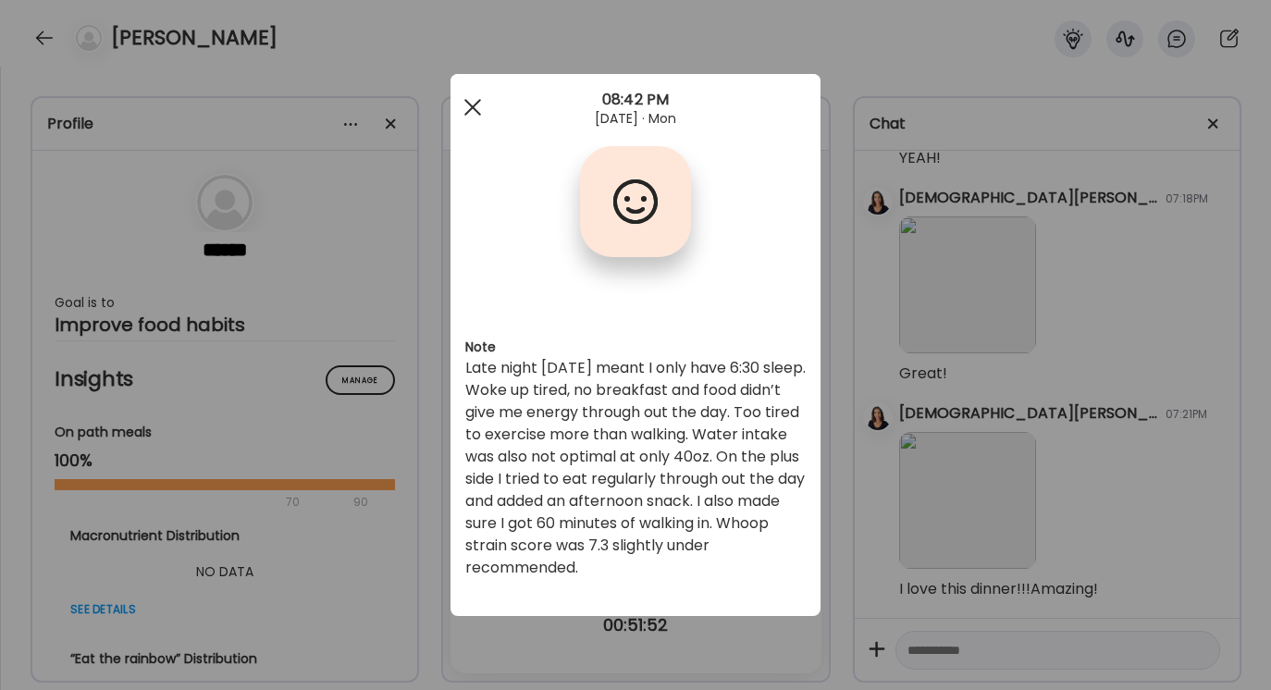
click at [470, 98] on div at bounding box center [472, 107] width 37 height 37
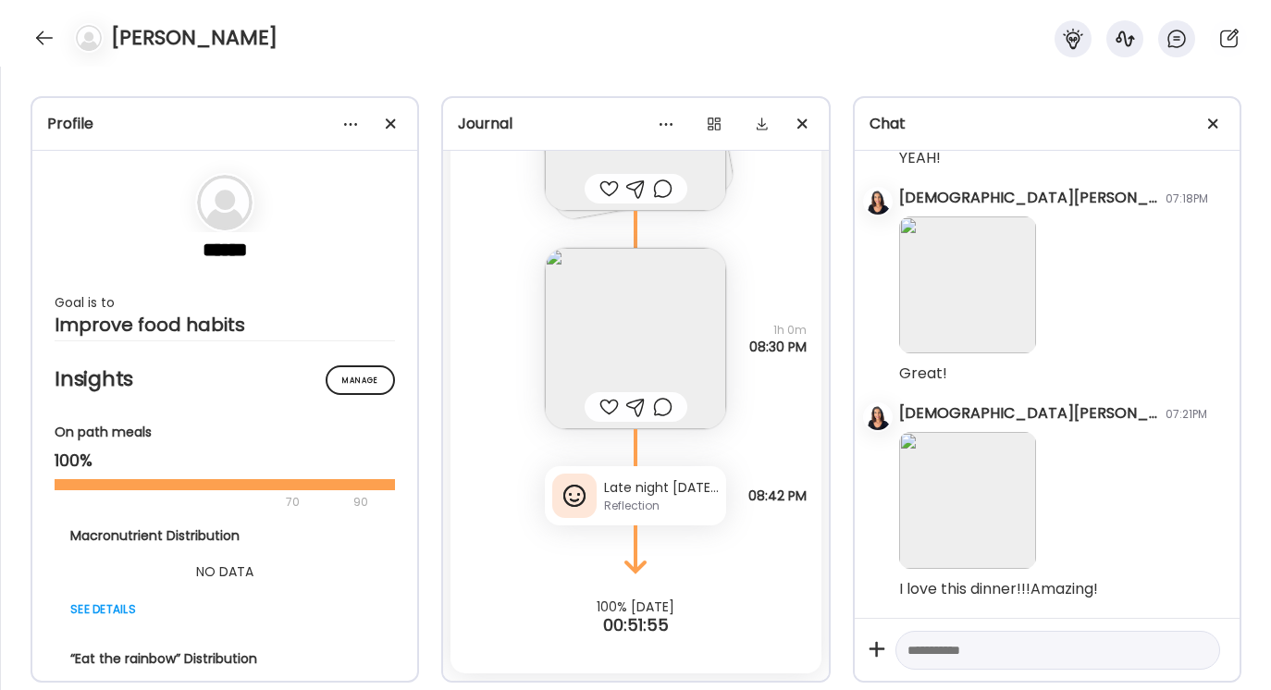
click at [913, 647] on textarea at bounding box center [1041, 650] width 267 height 22
type textarea "*"
click at [974, 649] on textarea "**********" at bounding box center [1041, 639] width 267 height 44
click at [1077, 655] on textarea "**********" at bounding box center [1041, 639] width 267 height 44
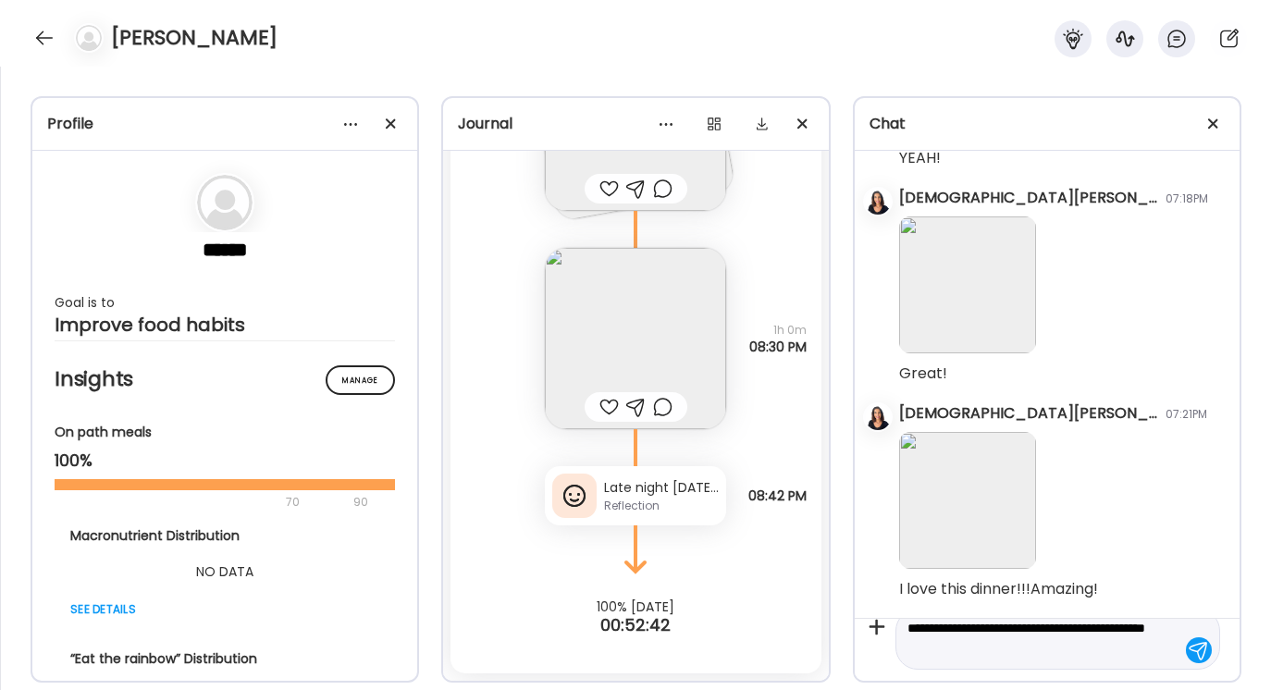
type textarea "**********"
click at [1191, 650] on div at bounding box center [1199, 650] width 26 height 26
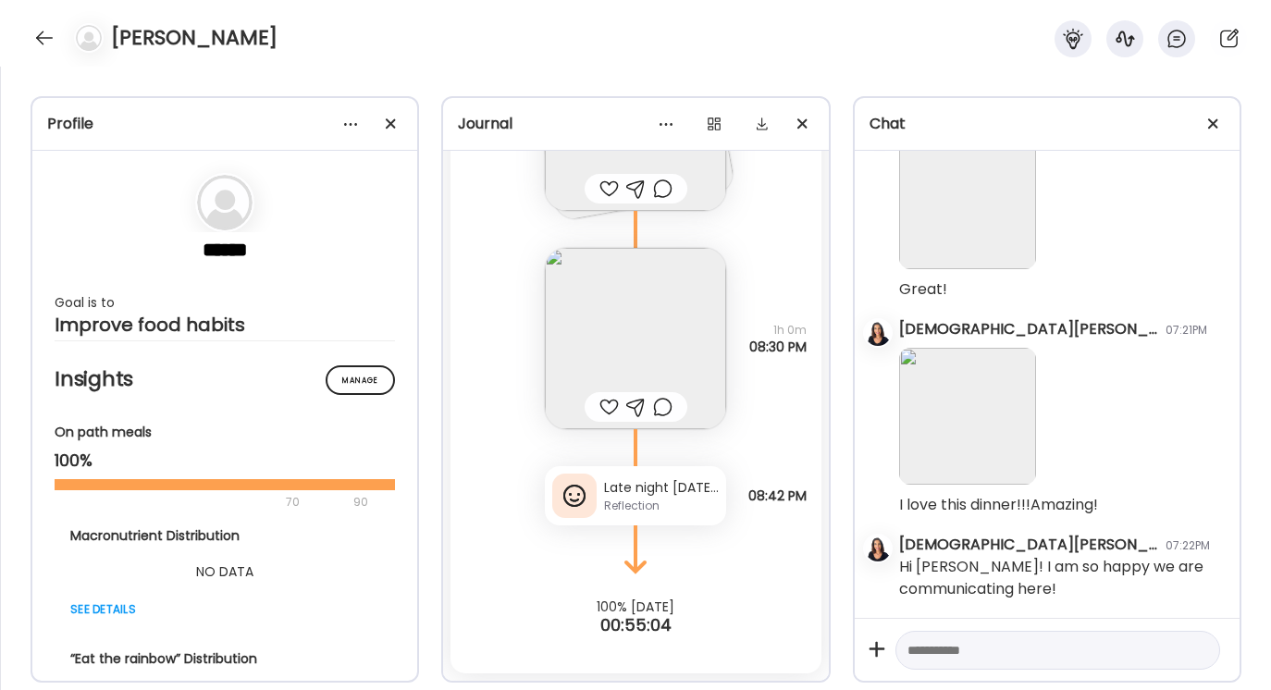
scroll to position [666, 0]
click at [926, 648] on textarea at bounding box center [1041, 650] width 267 height 22
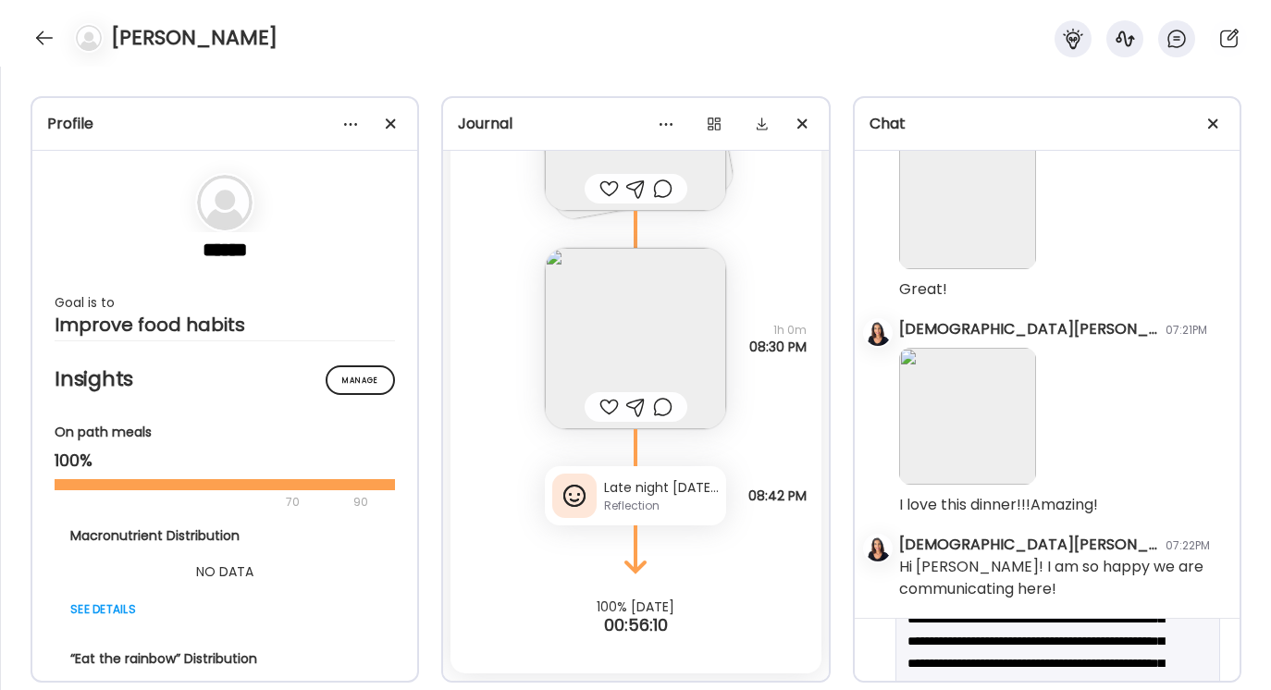
scroll to position [110, 0]
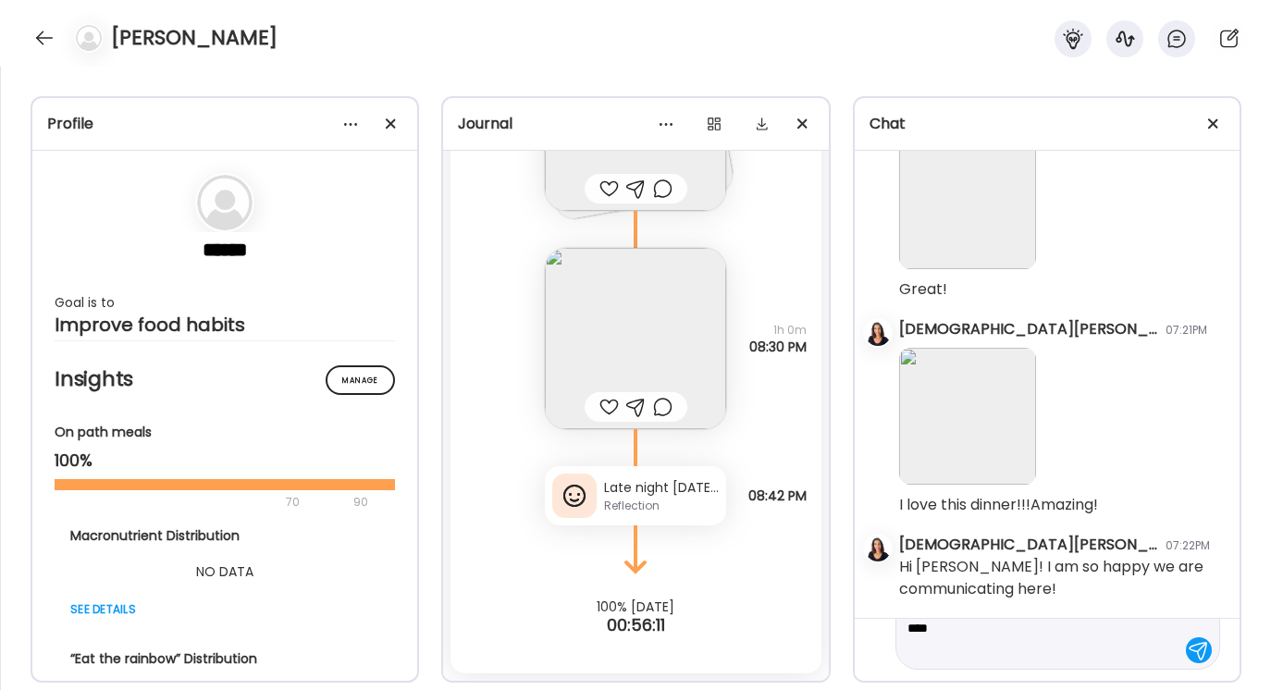
drag, startPoint x: 908, startPoint y: 649, endPoint x: 1058, endPoint y: 687, distance: 154.8
click at [1058, 687] on div "Profile ****** Goal is to Improve food habits Manage Insights On path meals 100…" at bounding box center [635, 379] width 1271 height 624
click at [1114, 659] on textarea "**********" at bounding box center [1041, 594] width 267 height 133
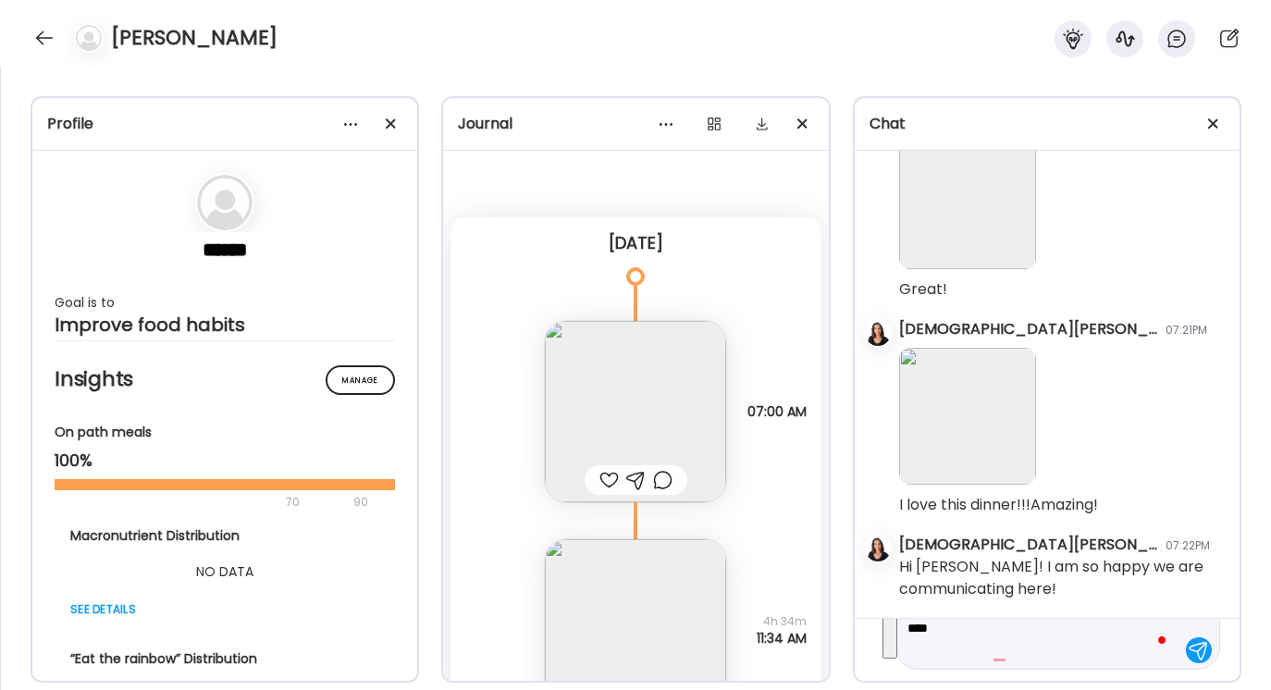
drag, startPoint x: 910, startPoint y: 648, endPoint x: 1114, endPoint y: 689, distance: 207.8
click at [1114, 689] on div "Profile ****** Goal is to Improve food habits Manage Insights On path meals 100…" at bounding box center [635, 379] width 1271 height 624
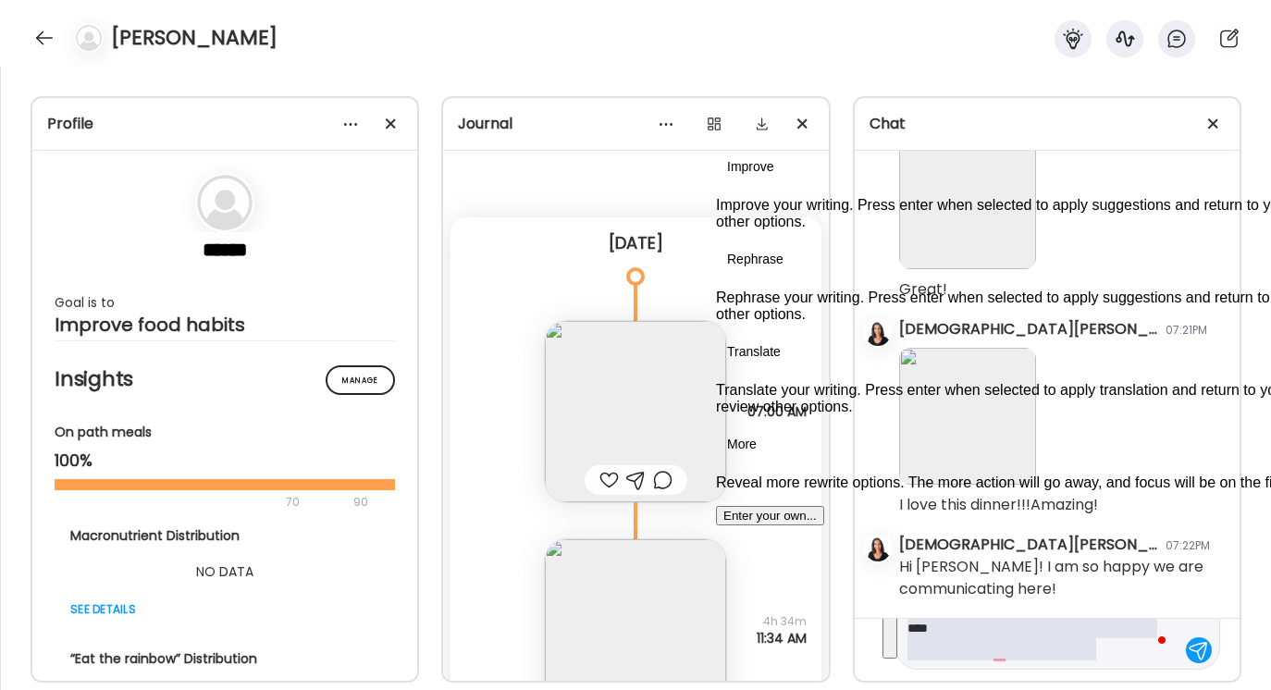
click at [897, 640] on button "See rewrite suggestions" at bounding box center [890, 594] width 15 height 130
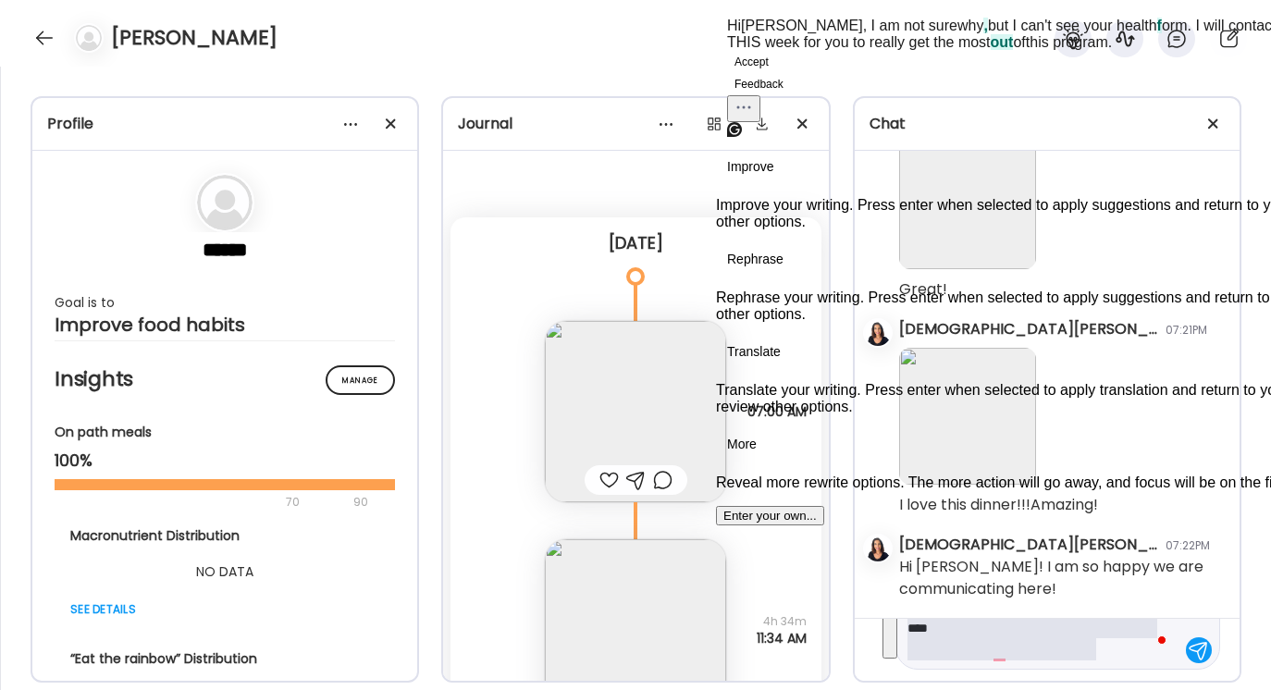
click at [770, 73] on button "Accept" at bounding box center [751, 62] width 49 height 22
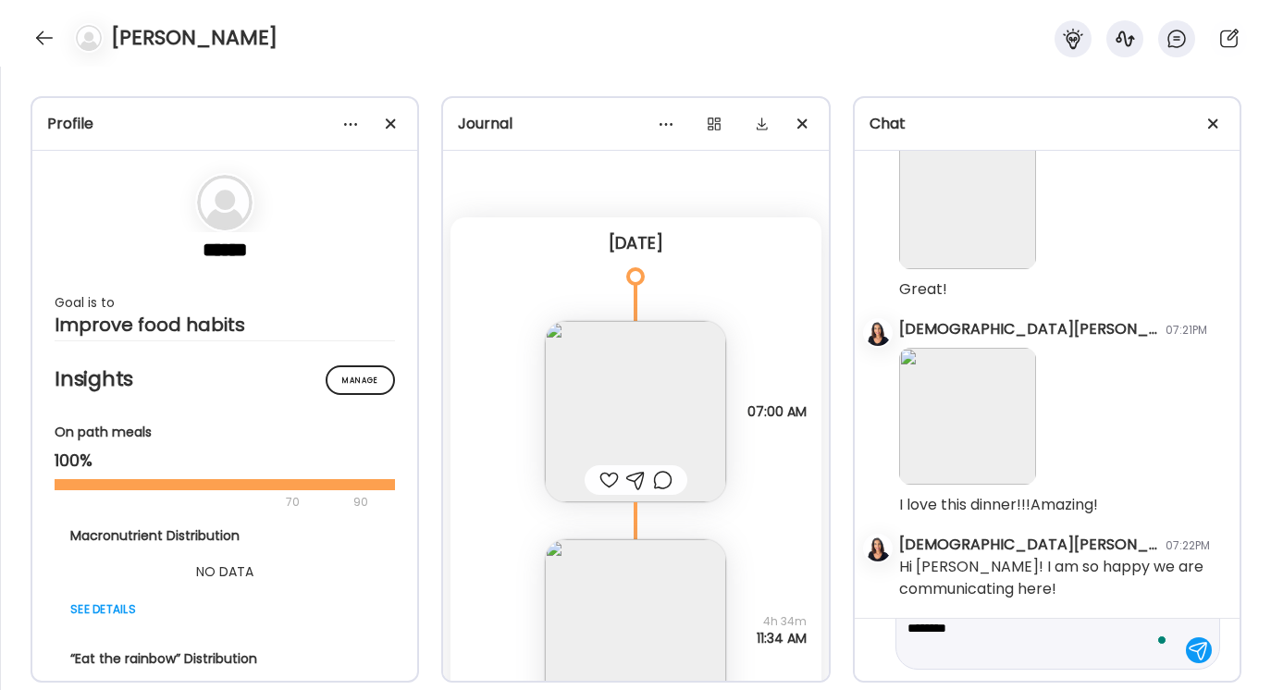
type textarea "**********"
click at [1201, 646] on div at bounding box center [1199, 650] width 26 height 26
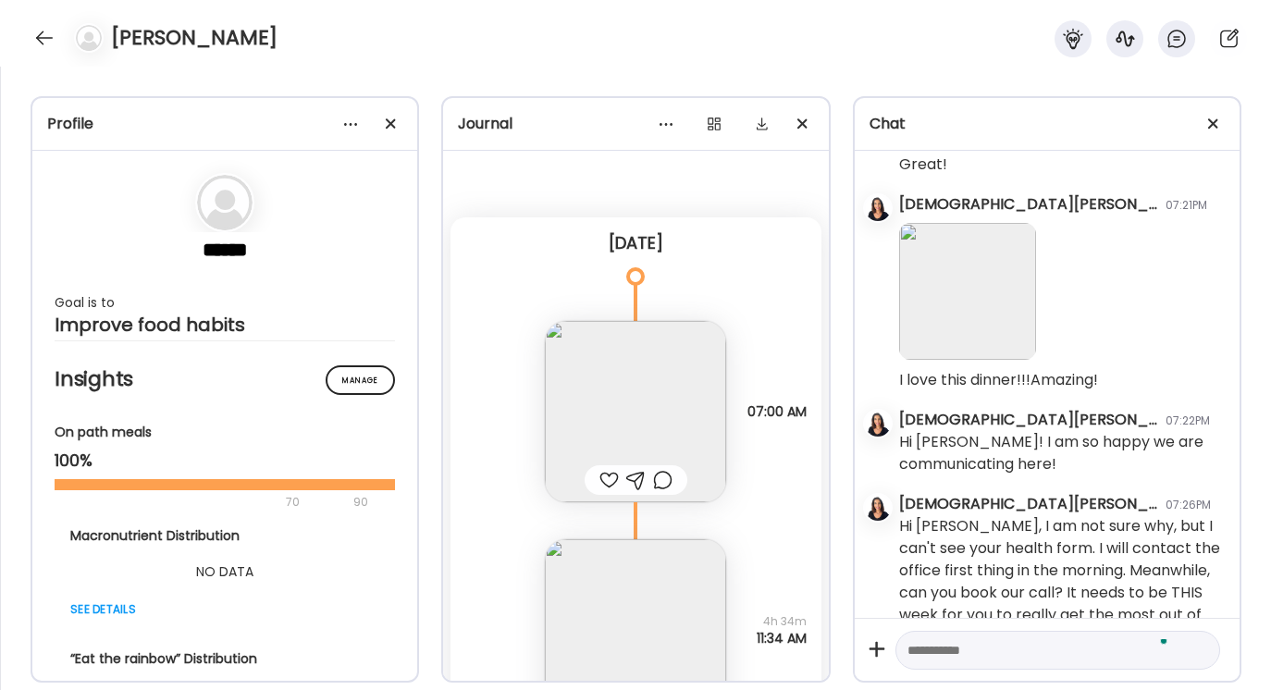
scroll to position [839, 0]
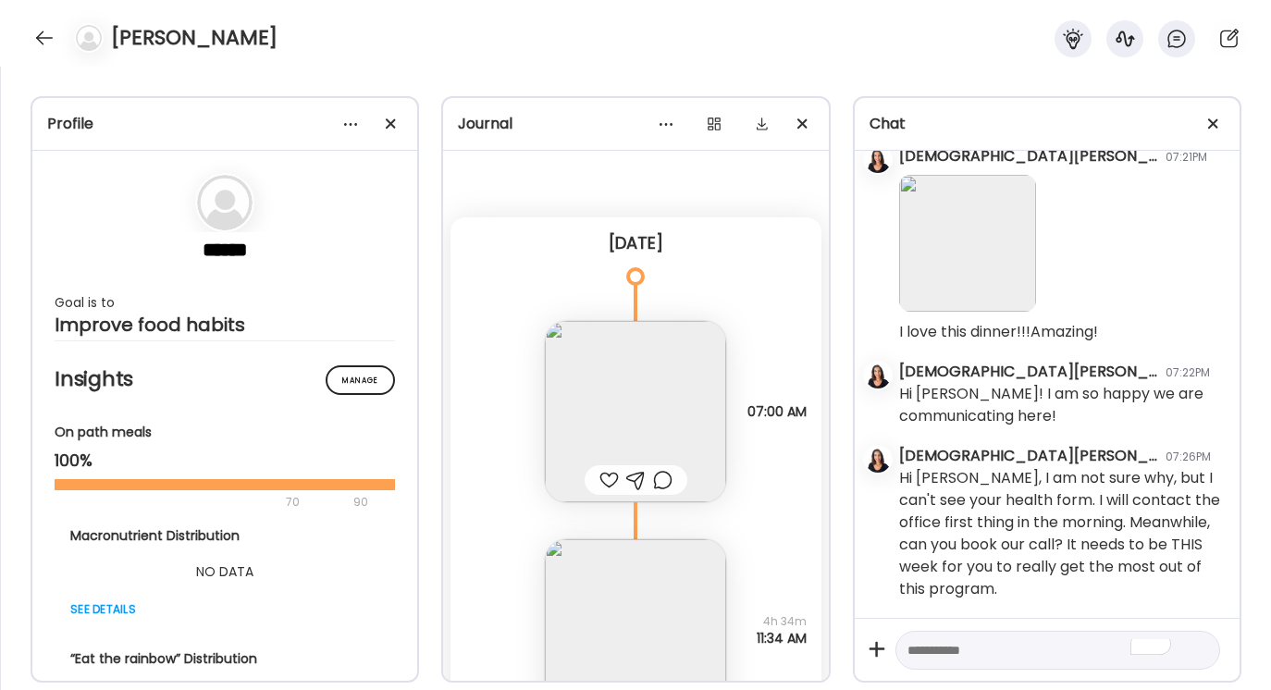
click at [922, 646] on textarea "To enrich screen reader interactions, please activate Accessibility in Grammarl…" at bounding box center [1041, 650] width 267 height 22
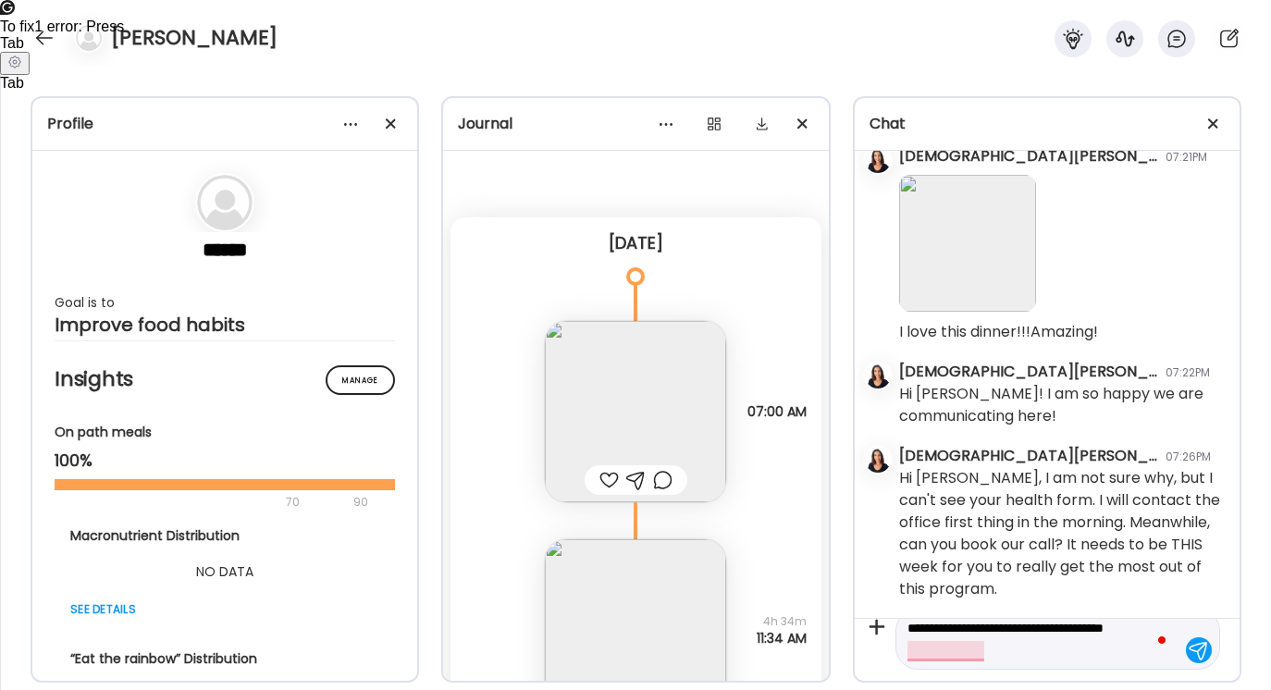
click at [1120, 632] on textarea "**********" at bounding box center [1041, 639] width 267 height 44
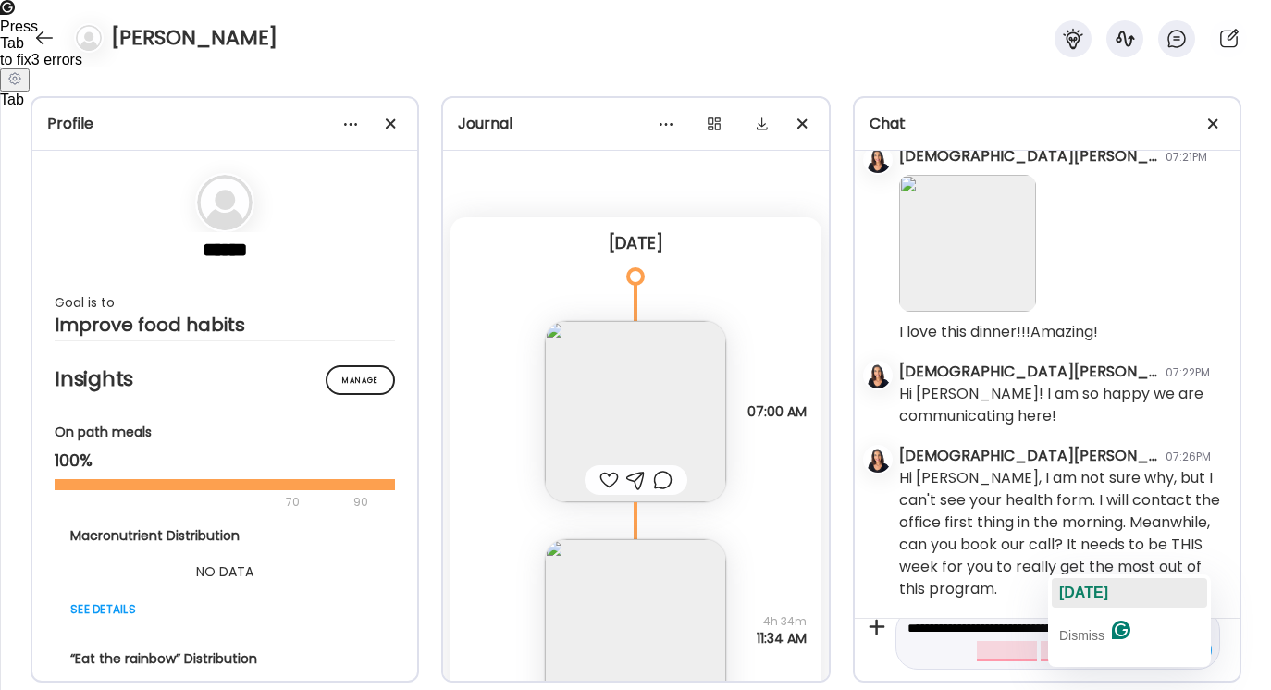
click at [1083, 597] on span "[DATE]" at bounding box center [1083, 593] width 49 height 16
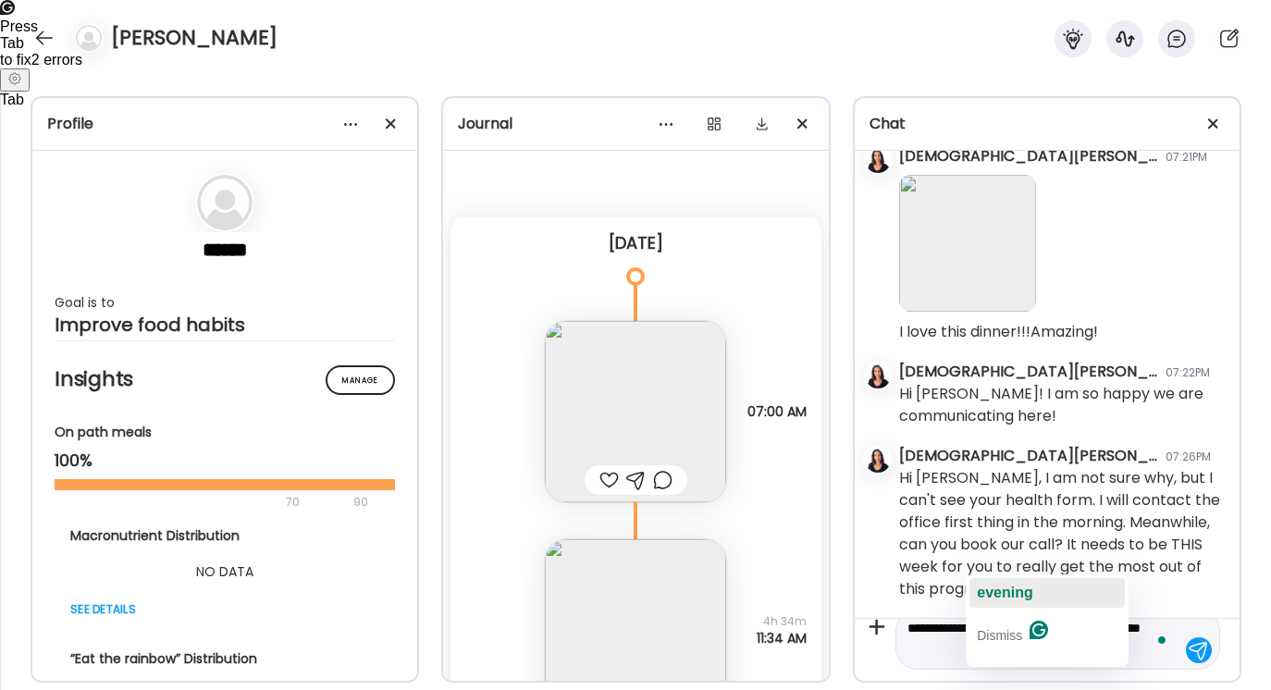
click at [1012, 588] on span "evening" at bounding box center [1005, 593] width 56 height 16
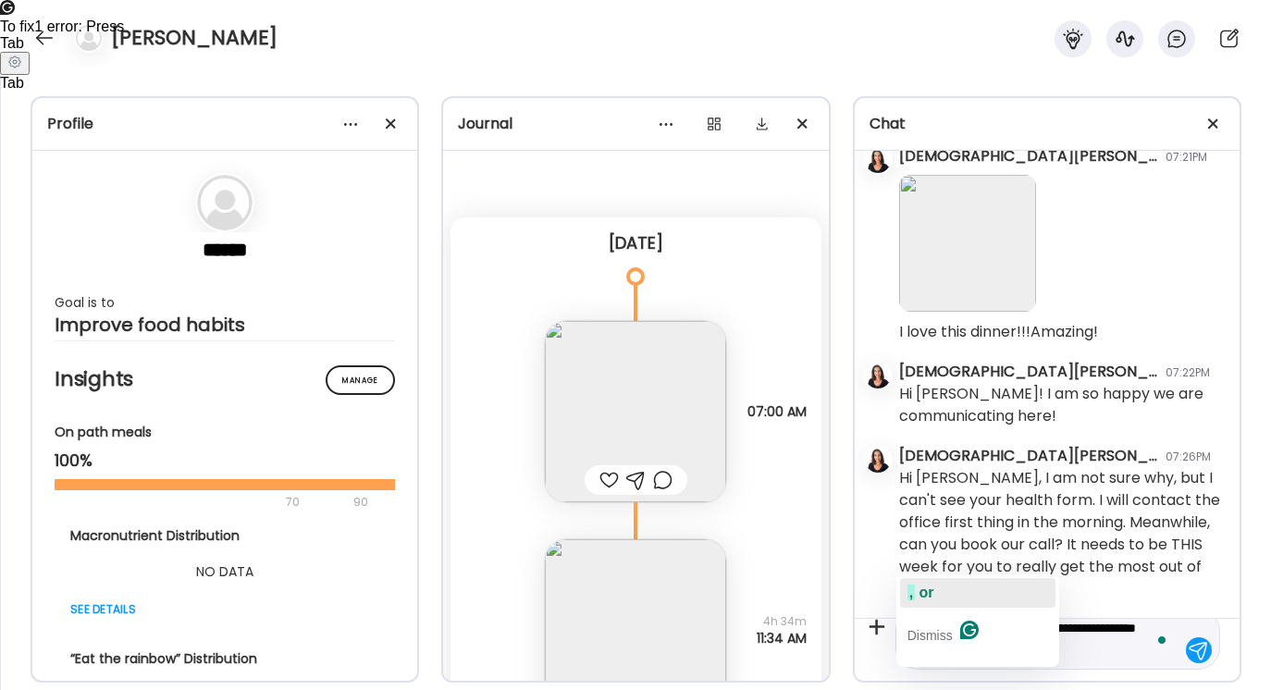
click at [925, 592] on span "or" at bounding box center [927, 593] width 15 height 16
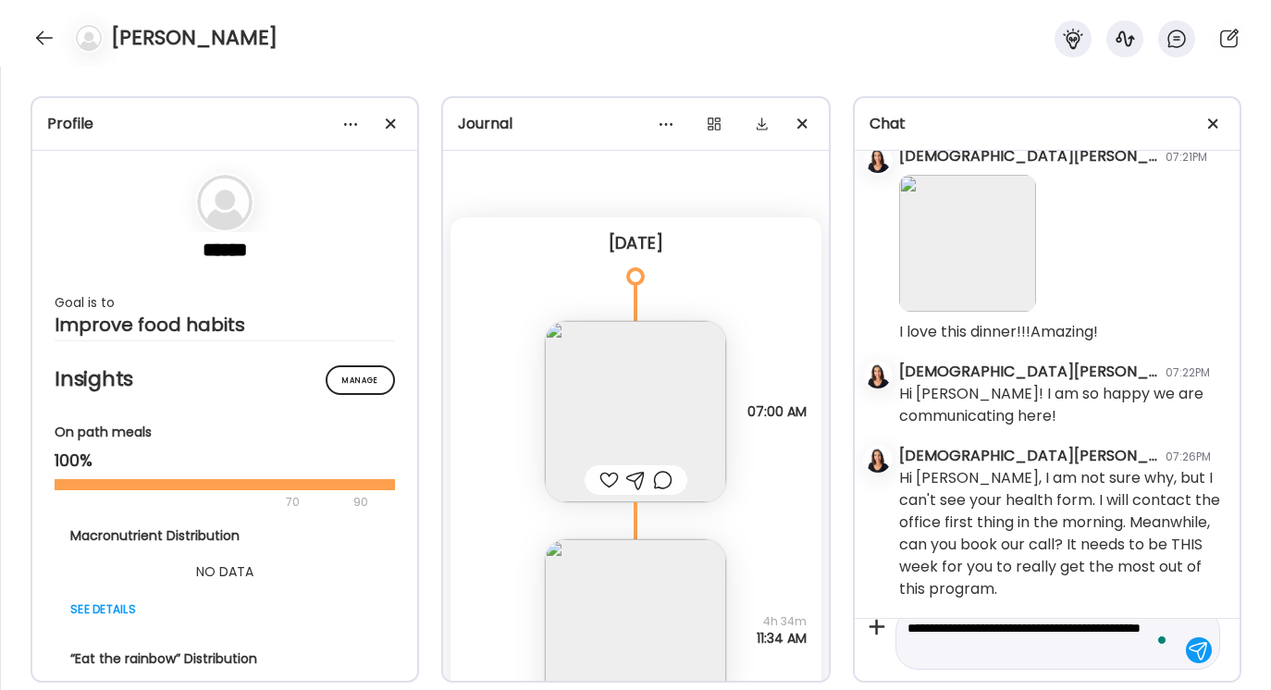
click at [1032, 648] on textarea "**********" at bounding box center [1041, 639] width 267 height 44
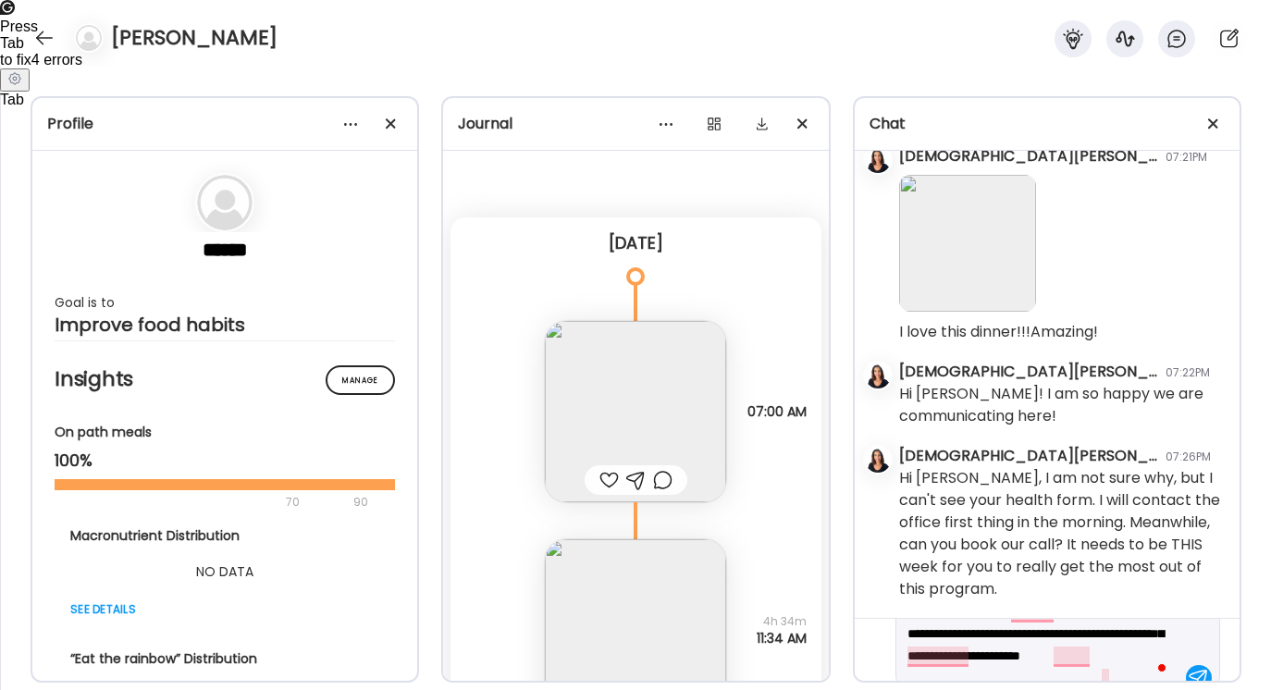
scroll to position [88, 0]
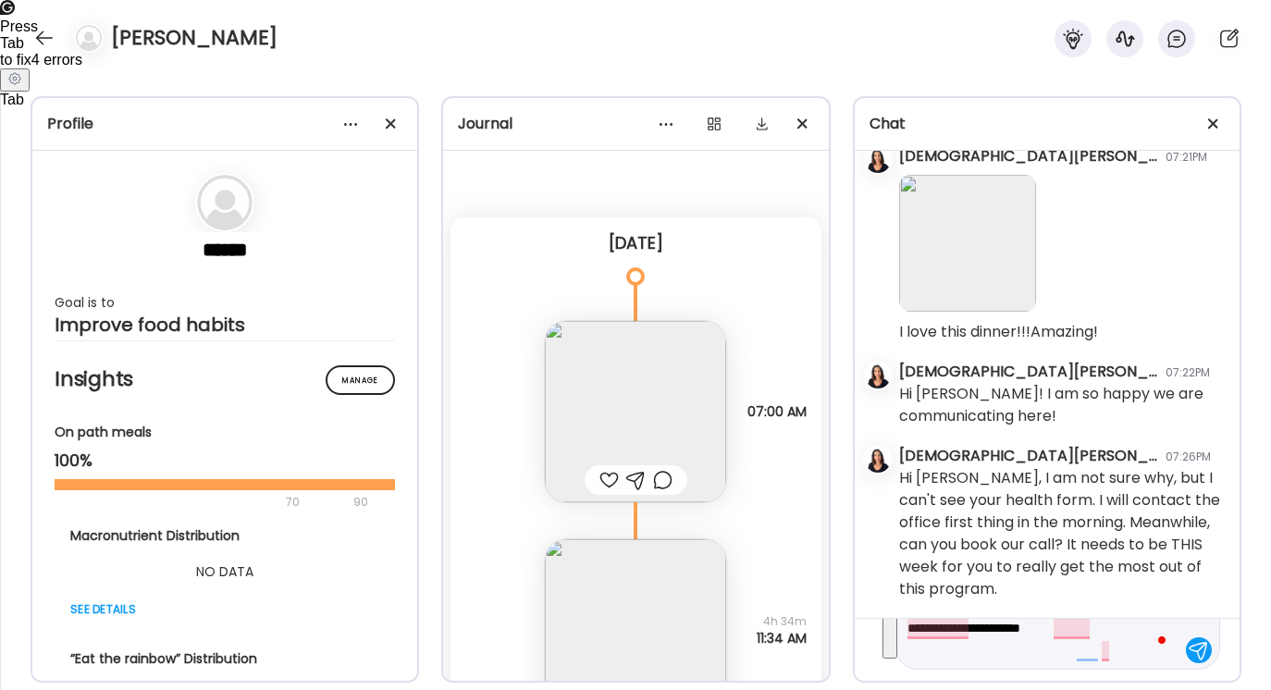
drag, startPoint x: 909, startPoint y: 649, endPoint x: 1044, endPoint y: 688, distance: 139.9
click at [1045, 688] on div "Profile ****** Goal is to Improve food habits Manage Insights On path meals 100…" at bounding box center [635, 379] width 1271 height 624
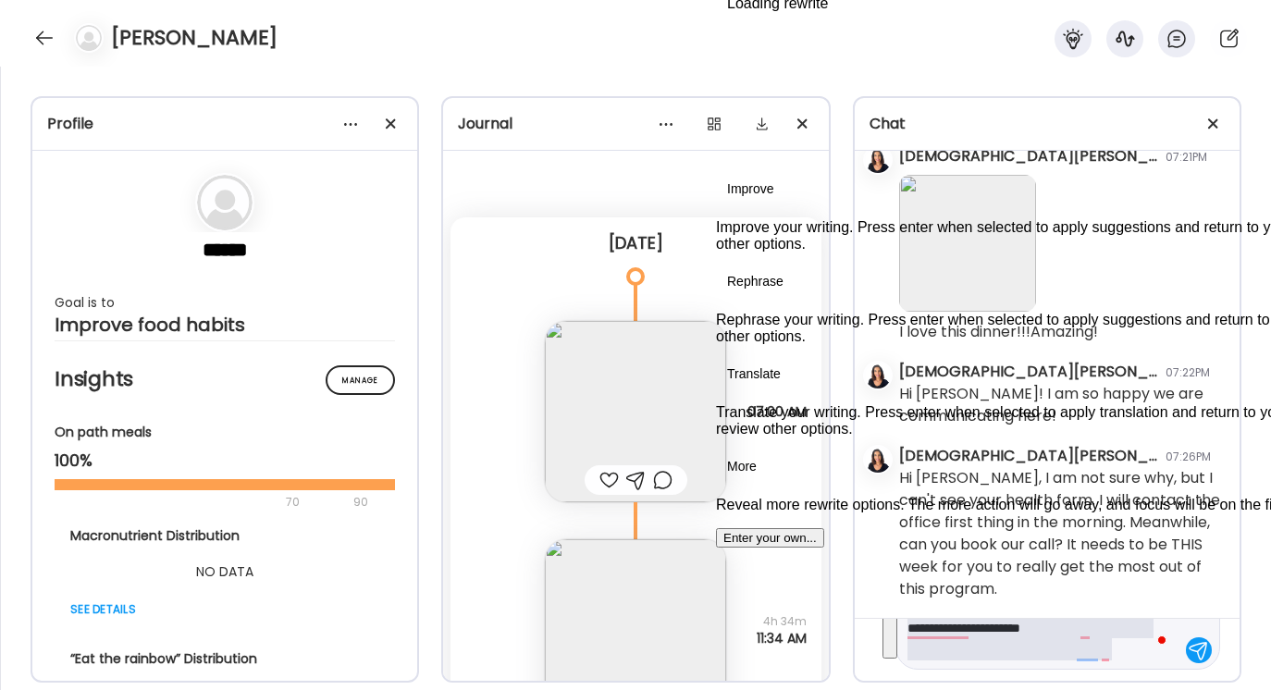
click at [896, 636] on button "See rewrite suggestions" at bounding box center [890, 604] width 15 height 107
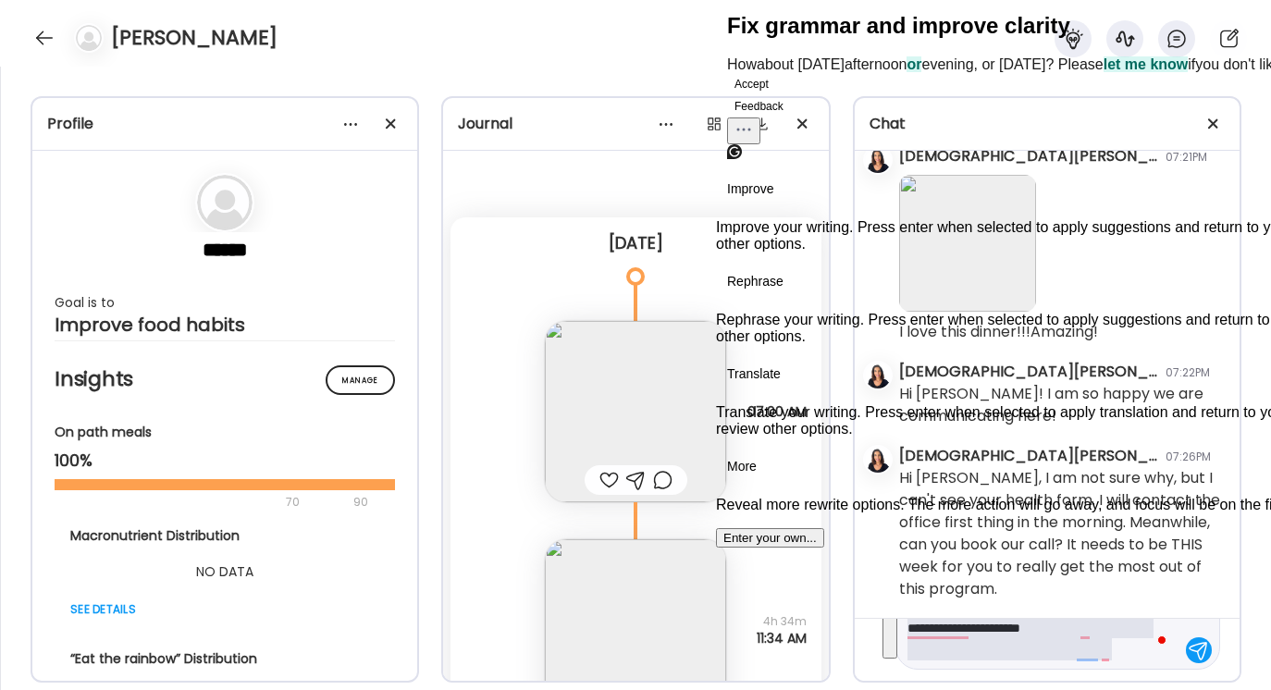
click at [776, 95] on button "Accept" at bounding box center [751, 84] width 49 height 22
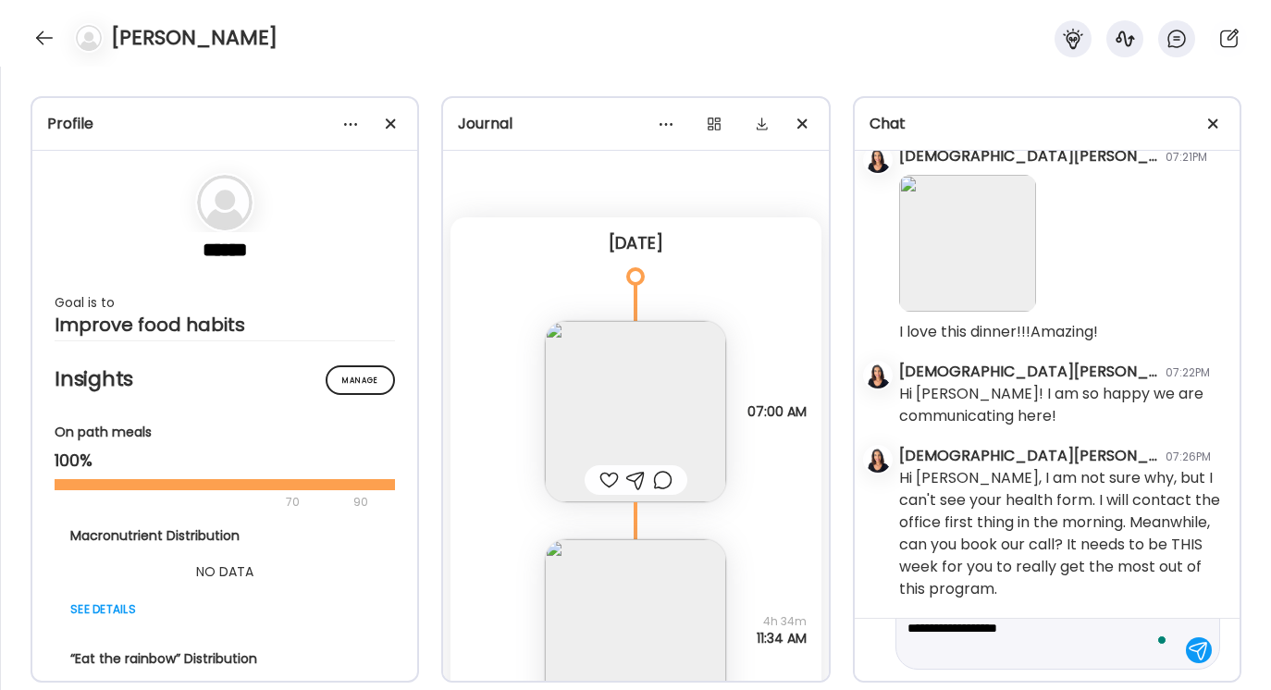
type textarea "**********"
click at [1203, 649] on div at bounding box center [1199, 650] width 26 height 26
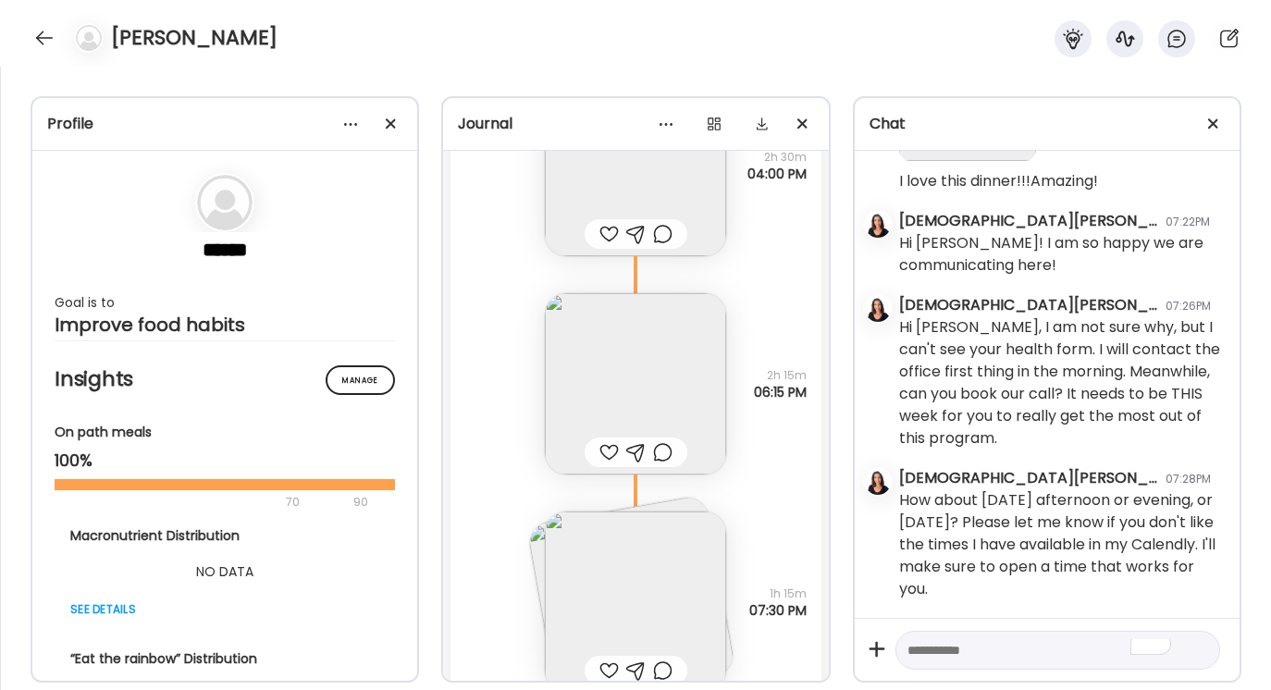
scroll to position [1071, 0]
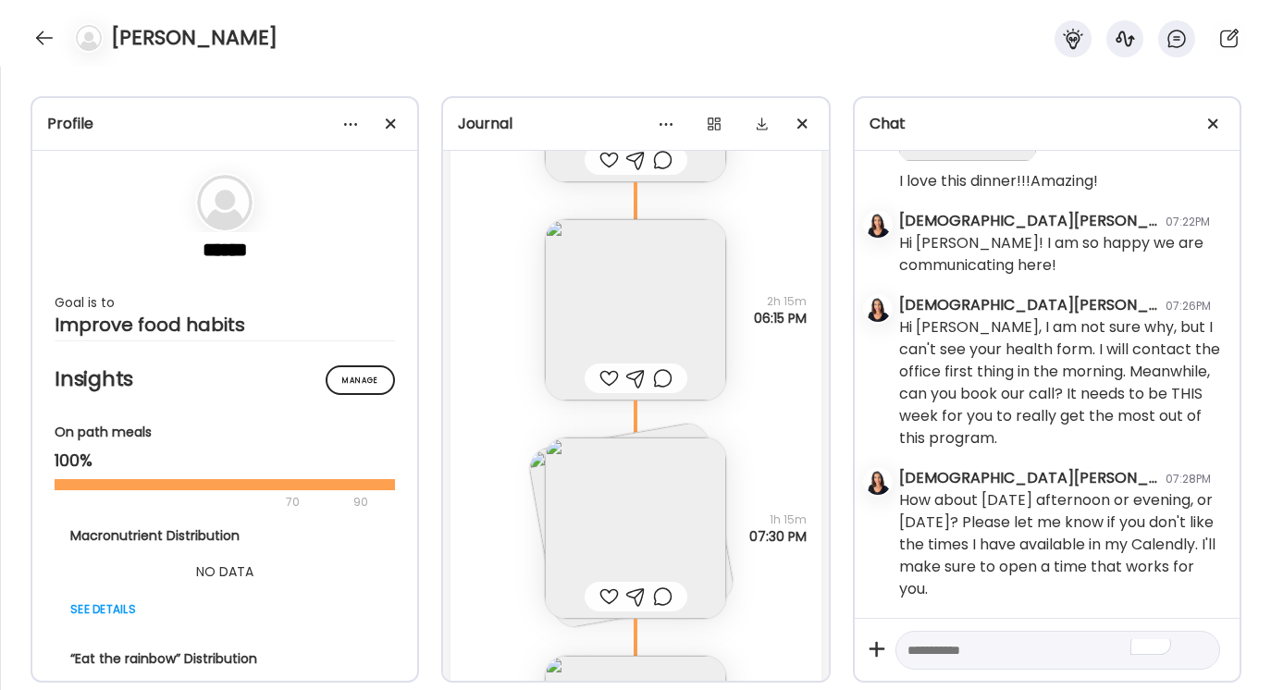
click at [650, 494] on img at bounding box center [635, 528] width 181 height 181
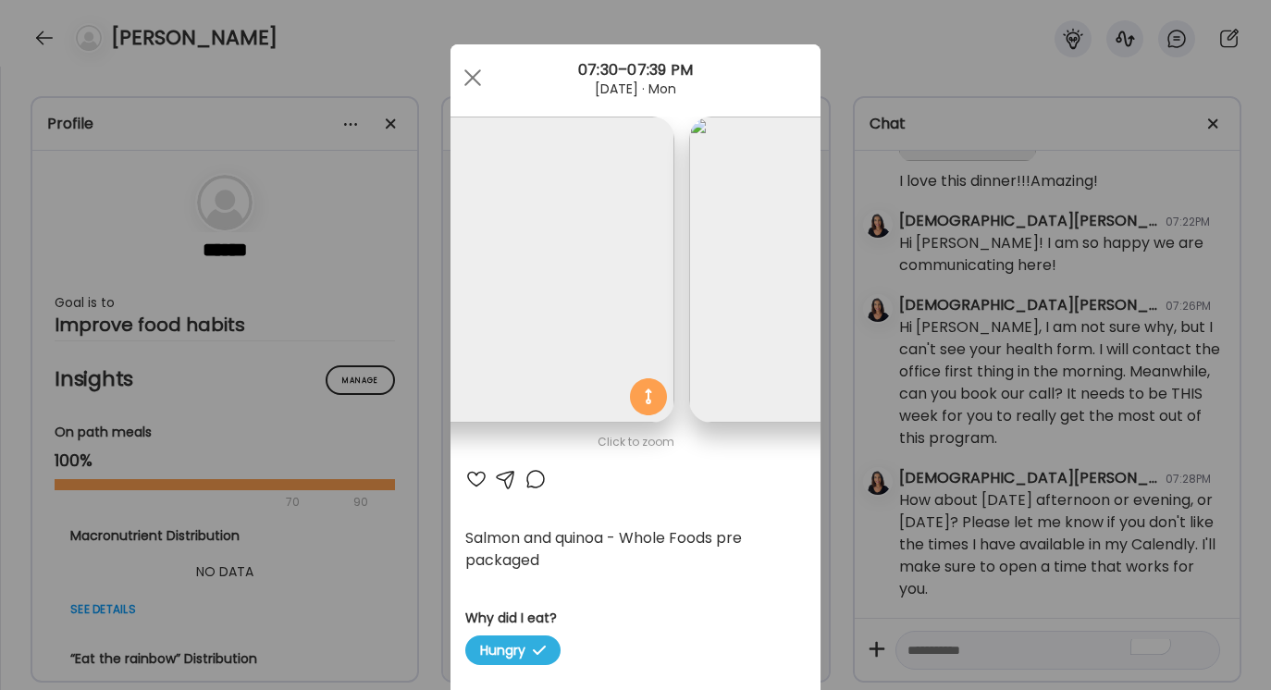
scroll to position [0, 0]
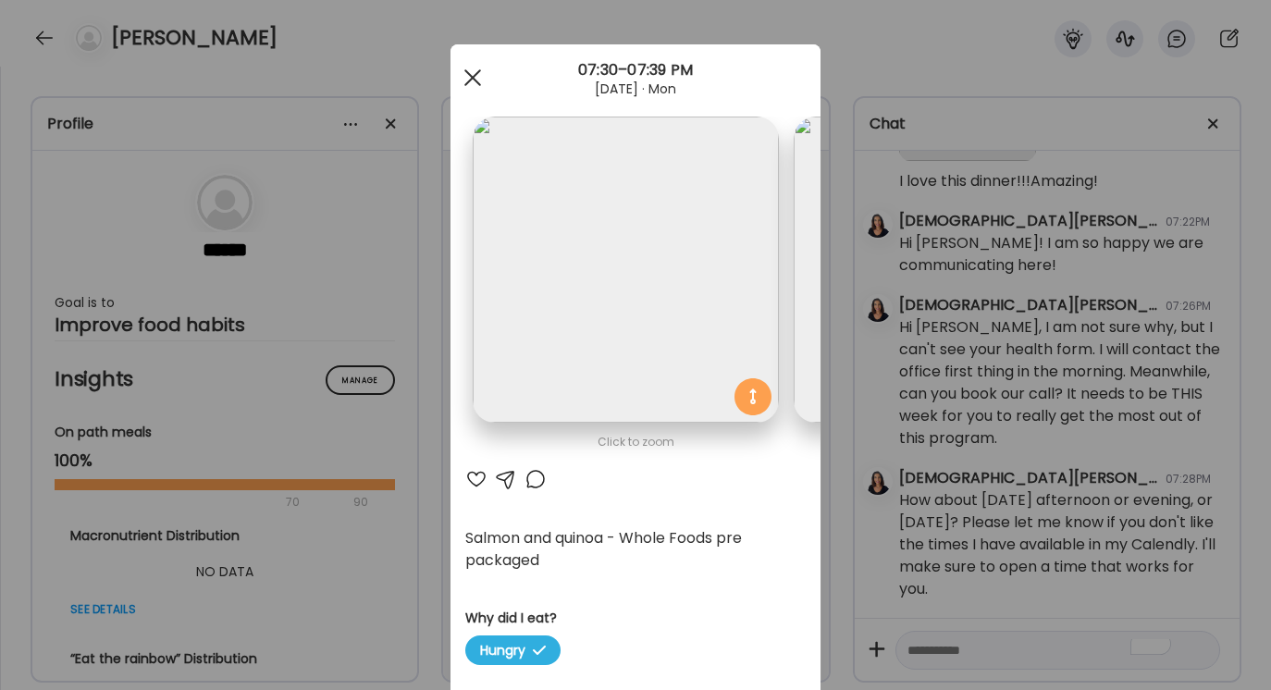
click at [471, 77] on span at bounding box center [472, 77] width 17 height 17
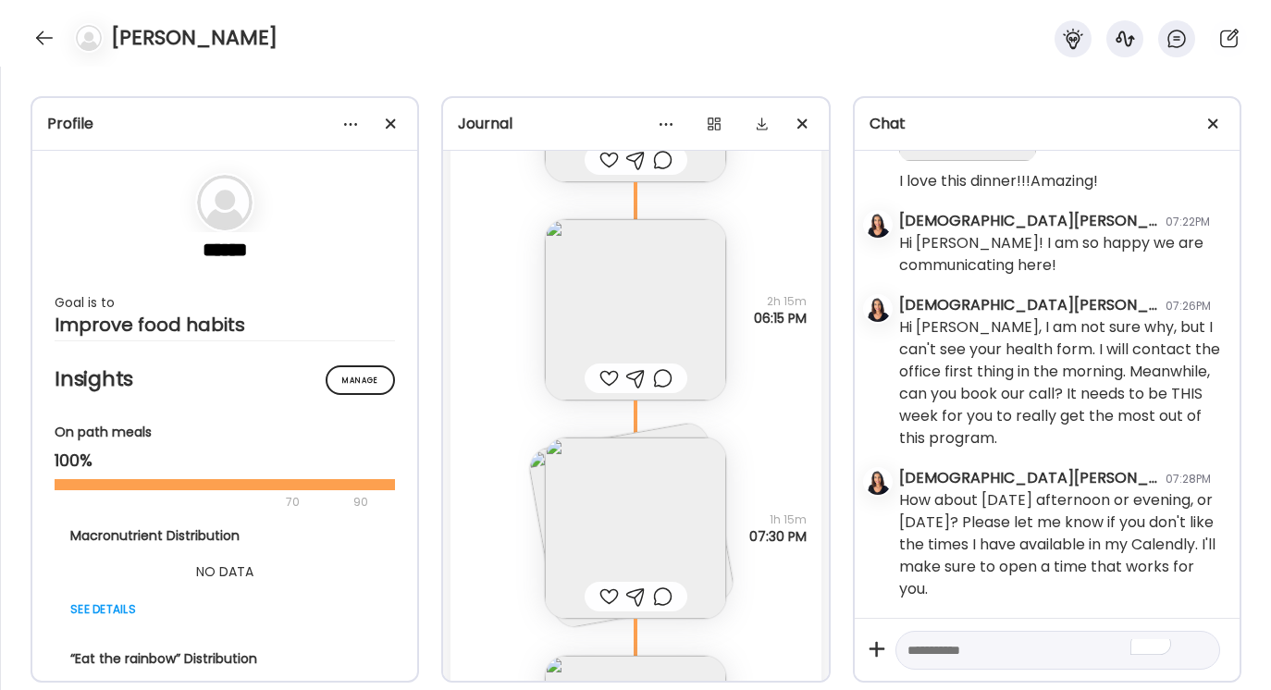
click at [650, 336] on img at bounding box center [635, 309] width 181 height 181
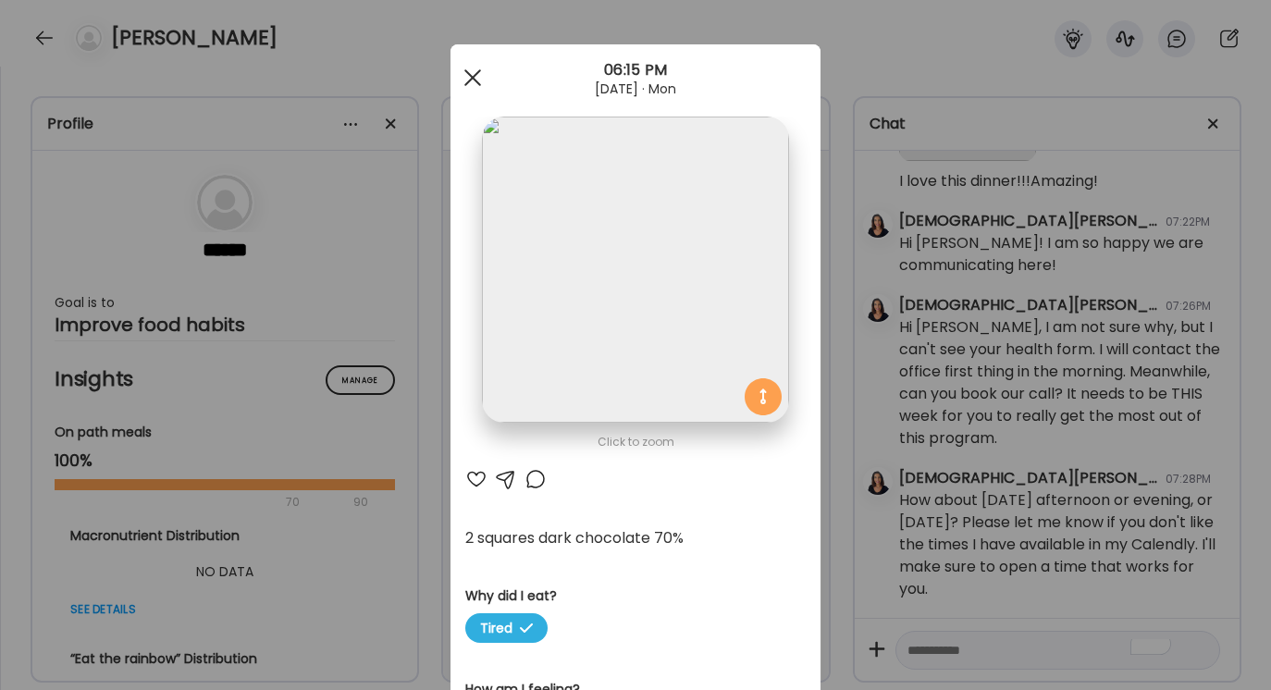
click at [478, 73] on div at bounding box center [472, 77] width 37 height 37
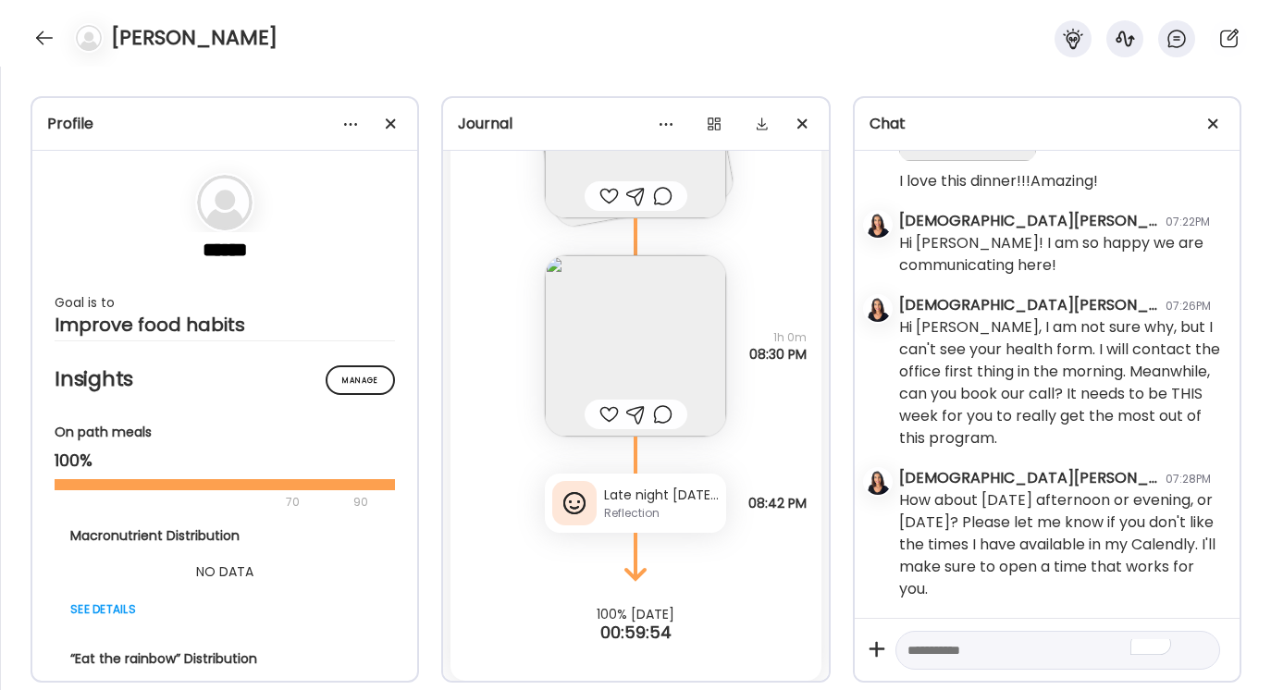
scroll to position [1479, 0]
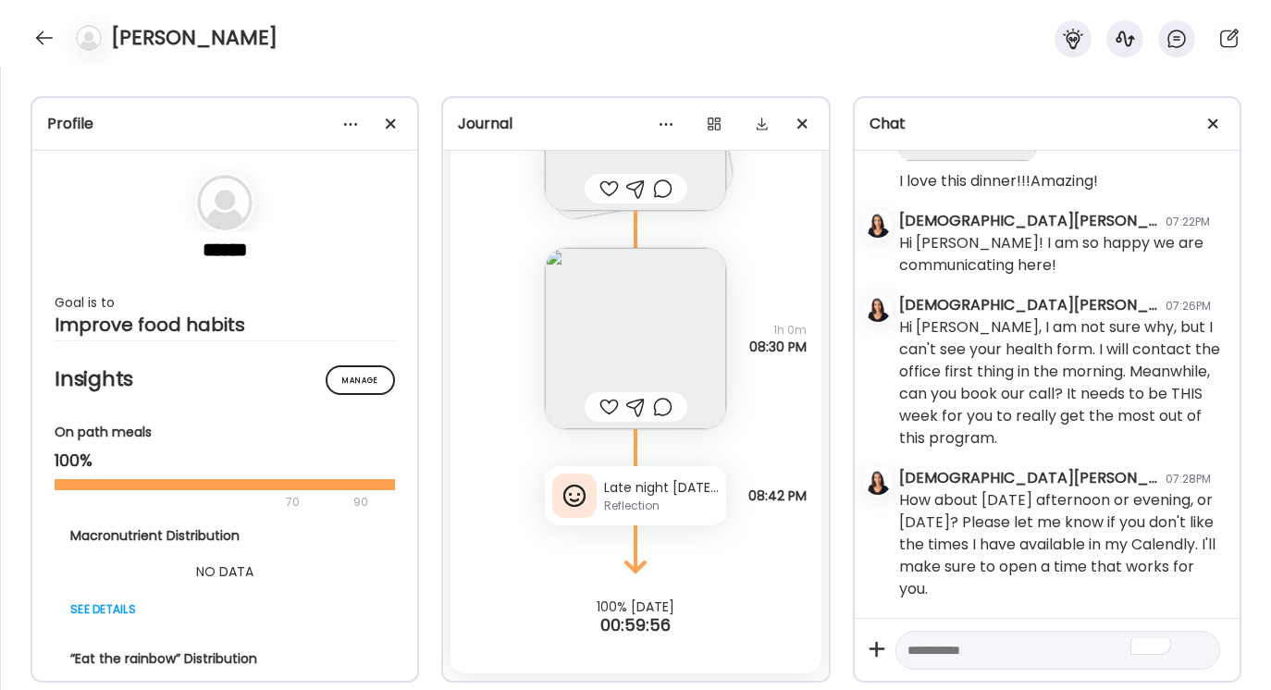
click at [663, 500] on div "Reflection" at bounding box center [661, 506] width 115 height 17
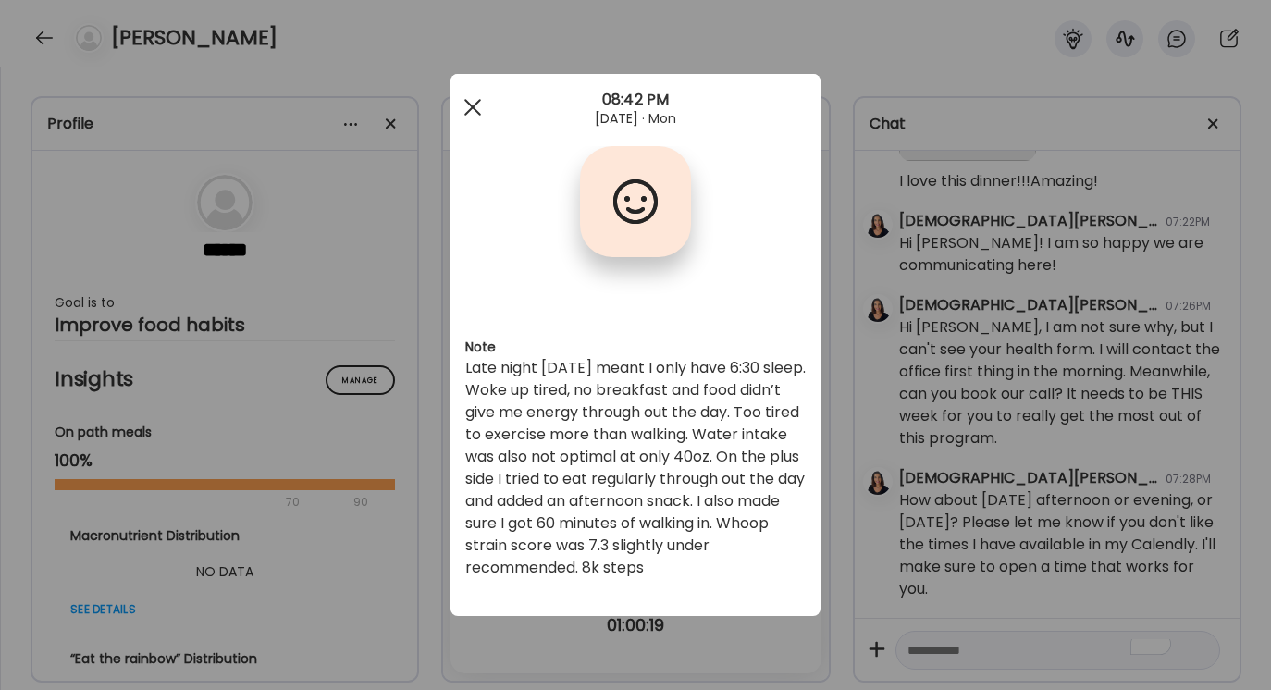
click at [479, 109] on div at bounding box center [472, 107] width 37 height 37
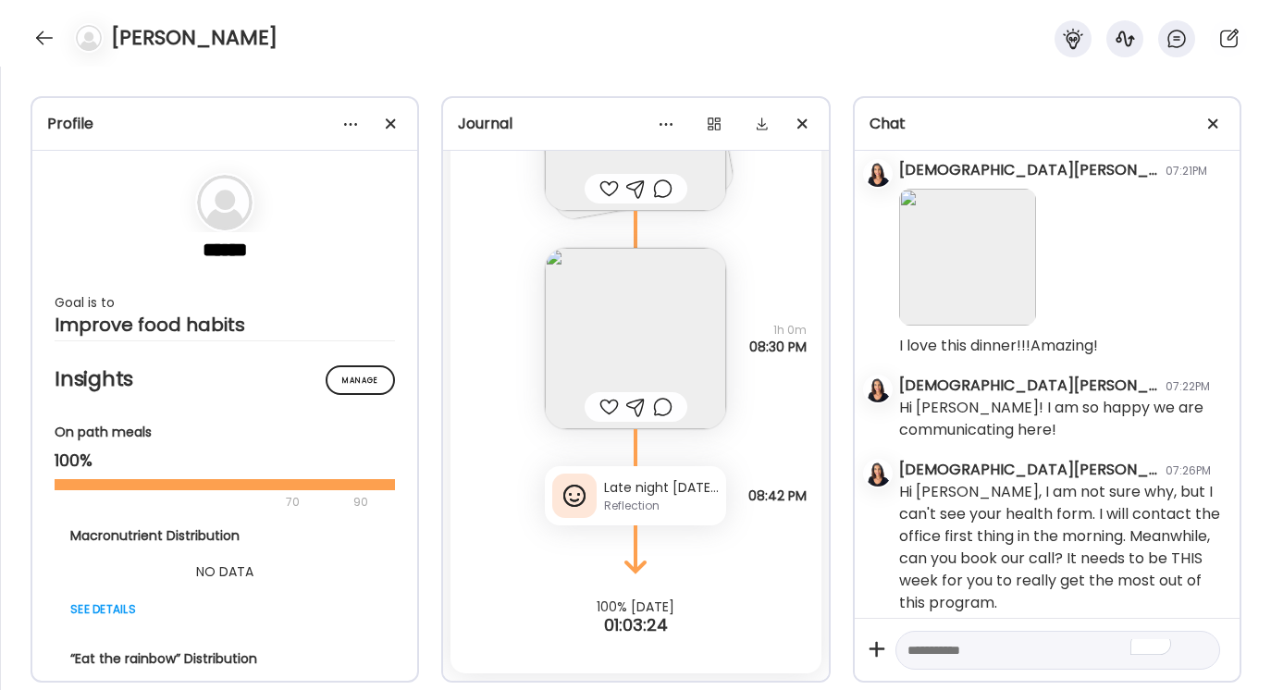
scroll to position [991, 0]
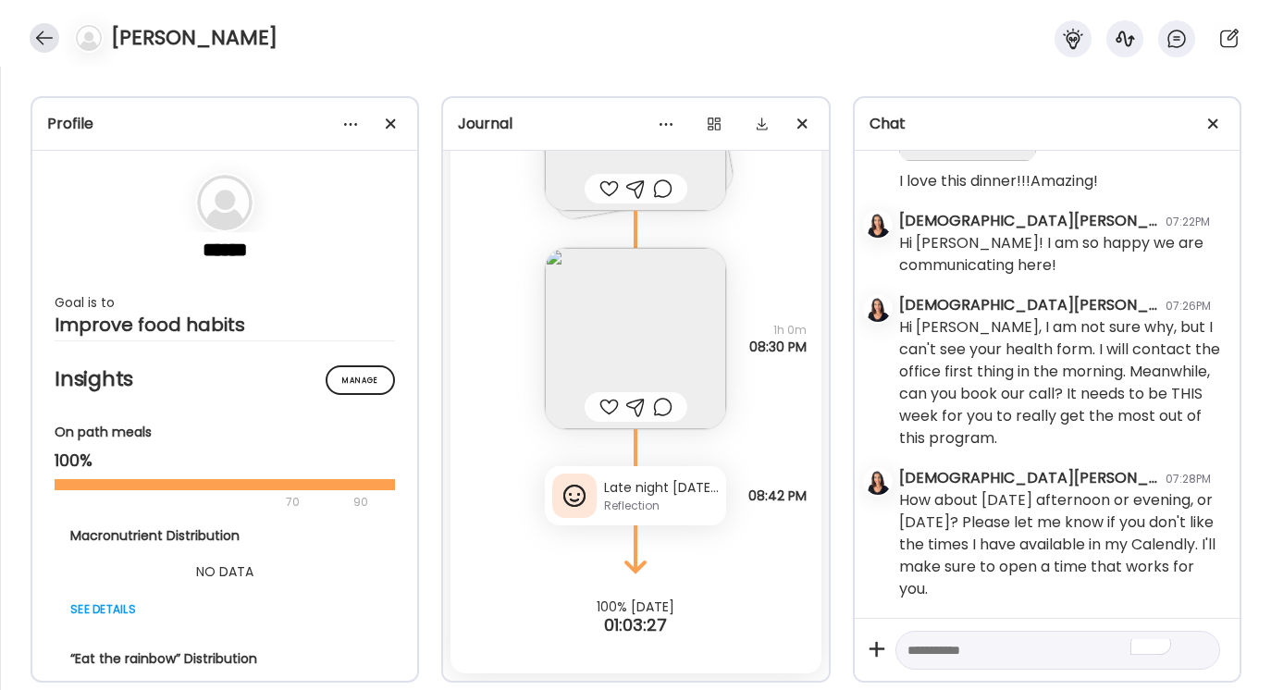
click at [46, 34] on div at bounding box center [45, 38] width 30 height 30
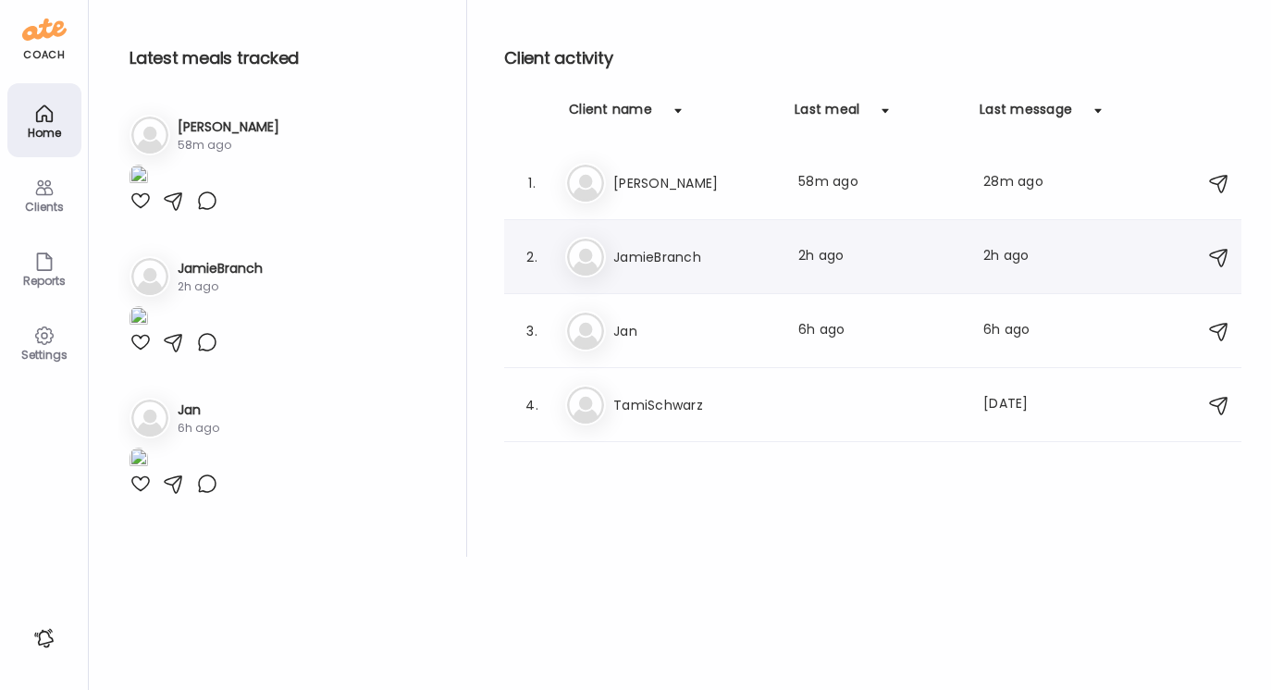
click at [622, 261] on h3 "JamieBranch" at bounding box center [694, 257] width 163 height 22
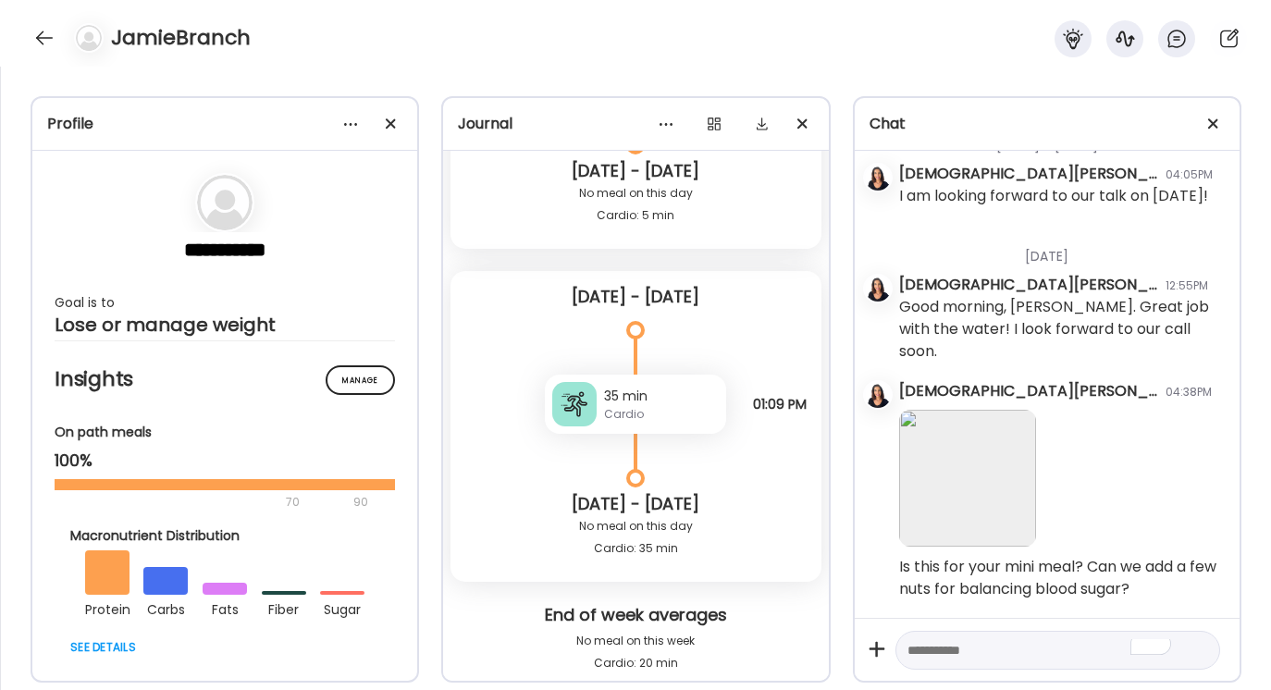
scroll to position [194, 0]
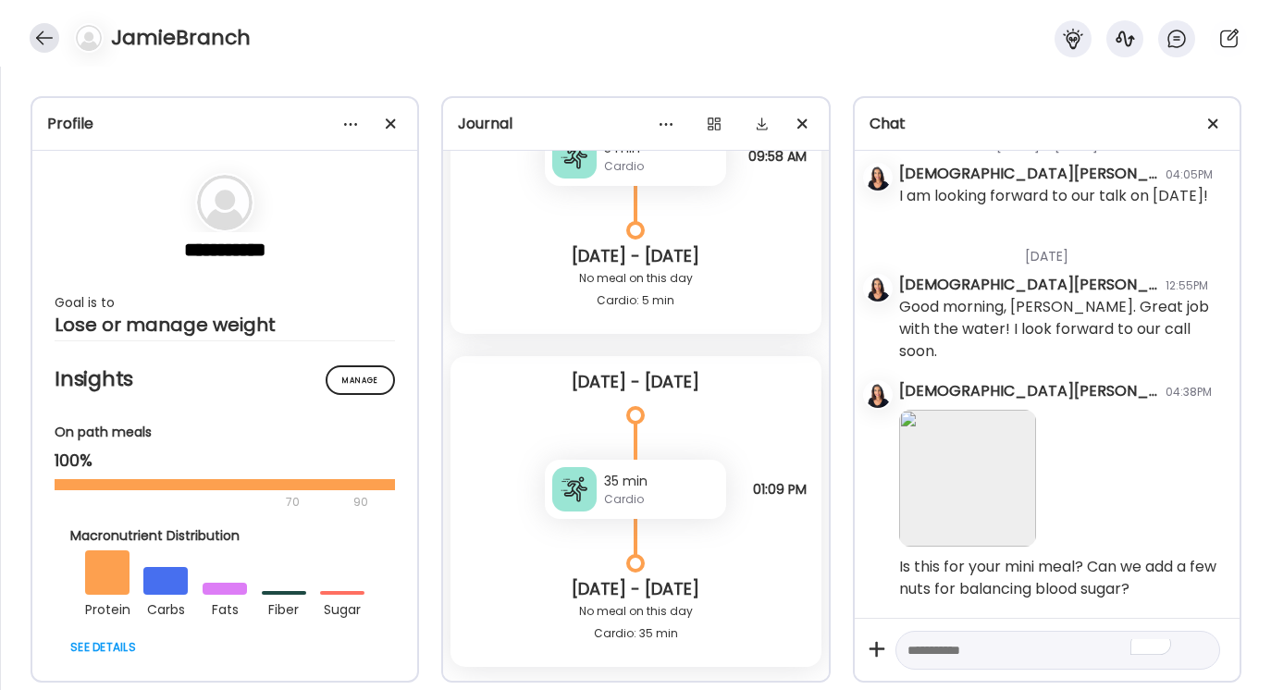
click at [37, 36] on div at bounding box center [45, 38] width 30 height 30
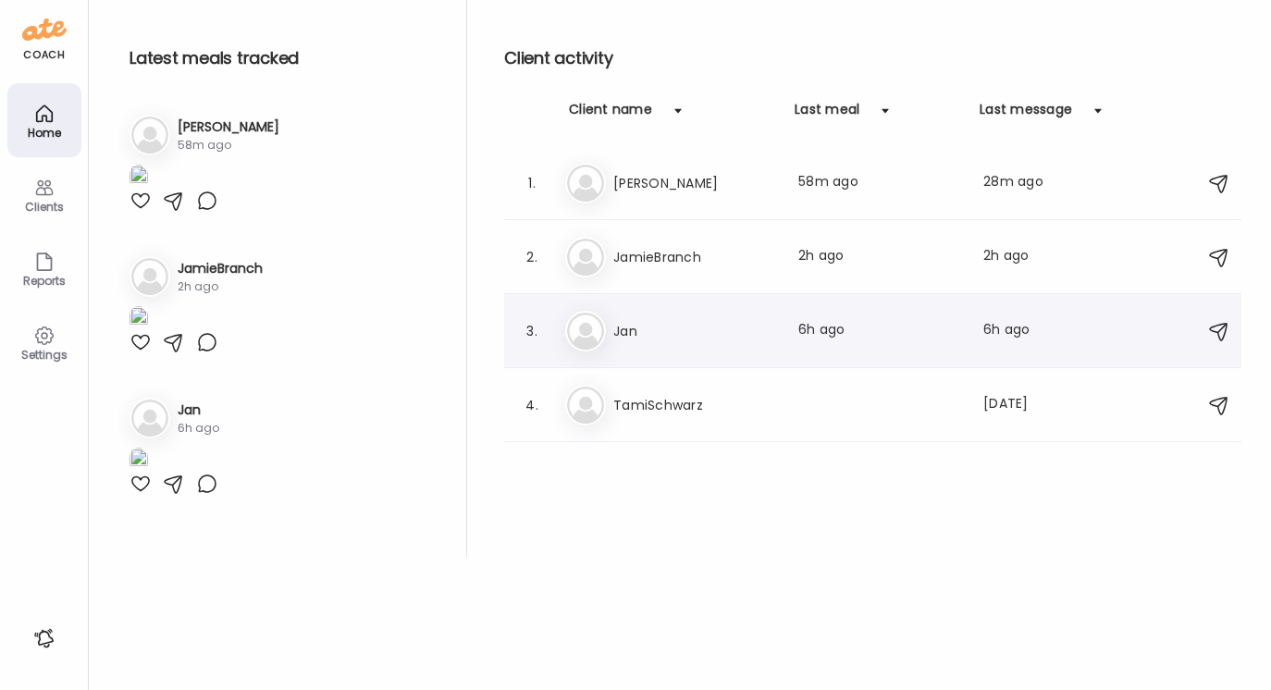
click at [628, 334] on h3 "Jan" at bounding box center [694, 331] width 163 height 22
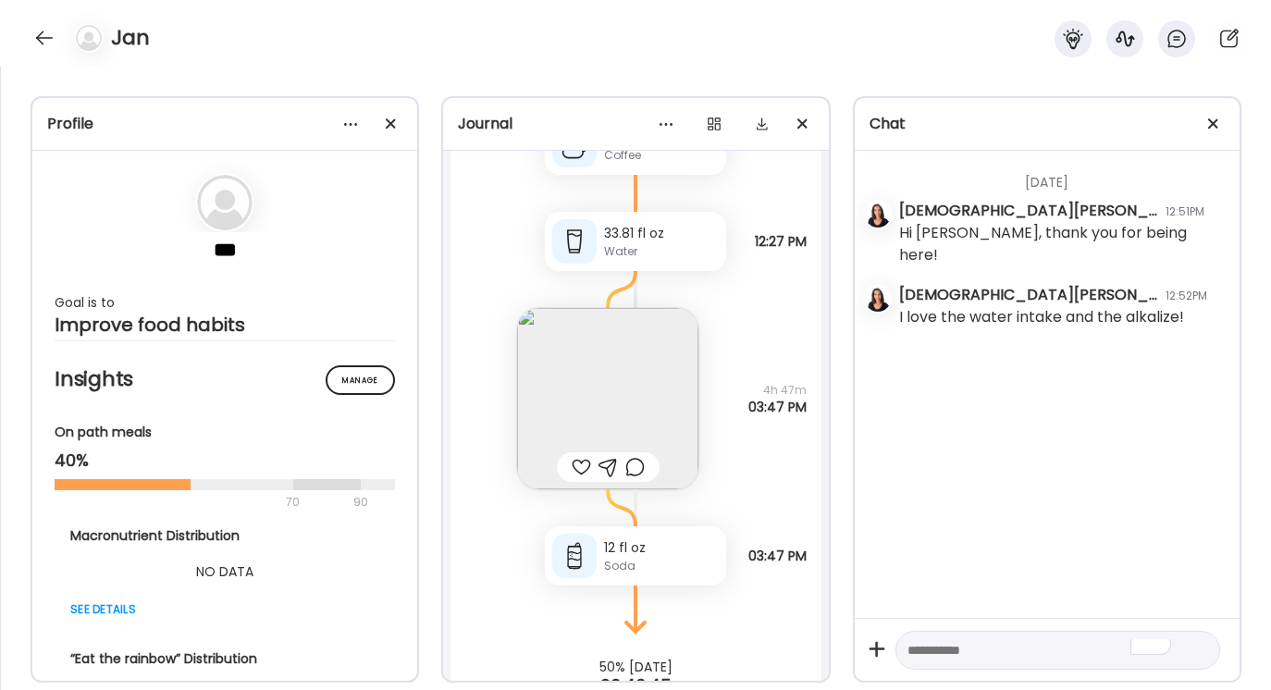
scroll to position [1631, 0]
